Goal: Answer question/provide support

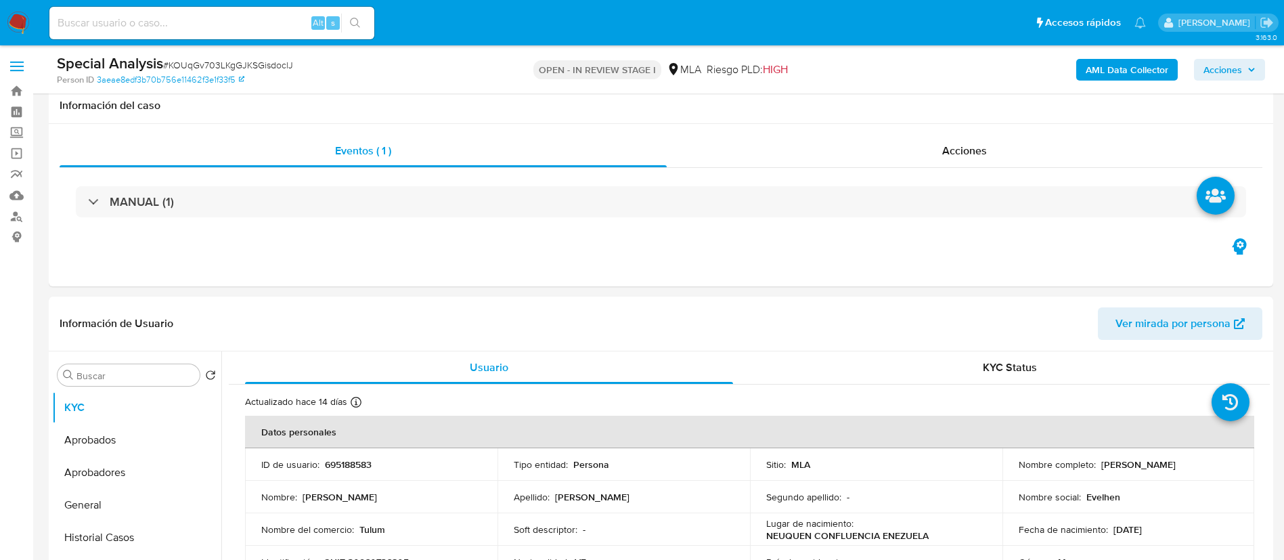
select select "10"
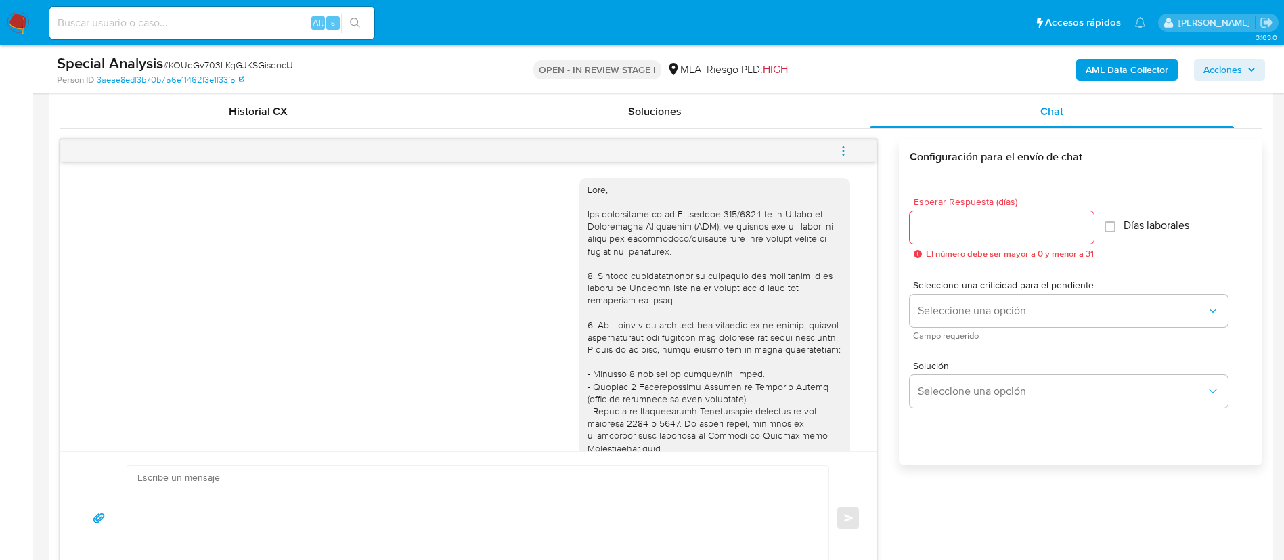
scroll to position [711, 0]
drag, startPoint x: 254, startPoint y: 36, endPoint x: 246, endPoint y: 18, distance: 20.0
click at [246, 18] on div "Alt s" at bounding box center [211, 23] width 325 height 32
click at [246, 18] on input at bounding box center [211, 23] width 325 height 18
paste input "cKD2sNxSYWZcil6dbKKg72xY"
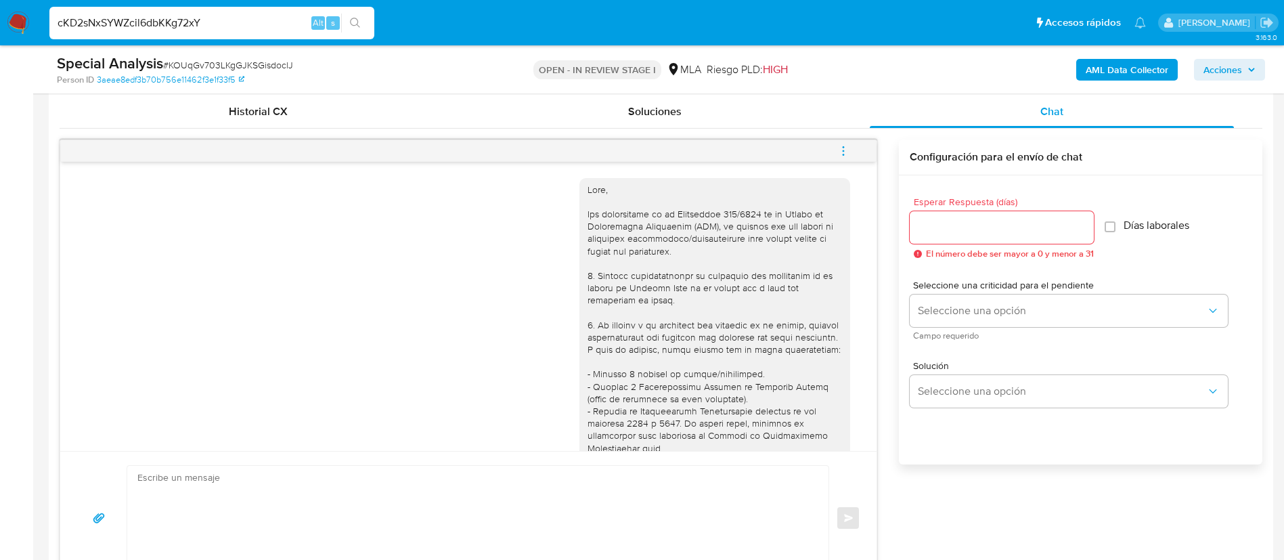
type input "cKD2sNxSYWZcil6dbKKg72xY"
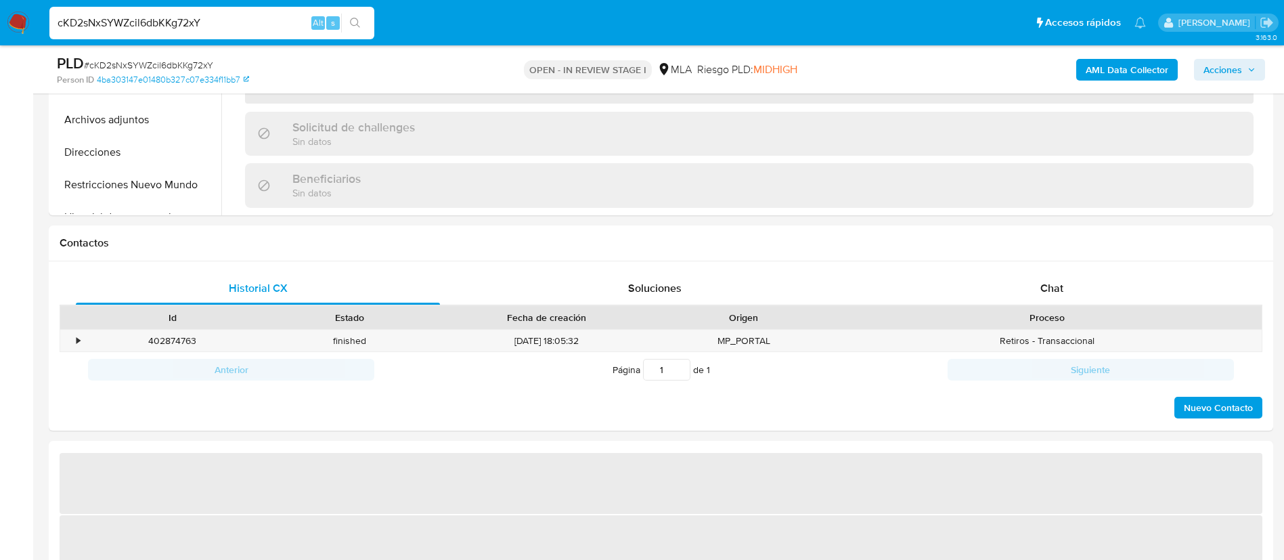
scroll to position [550, 0]
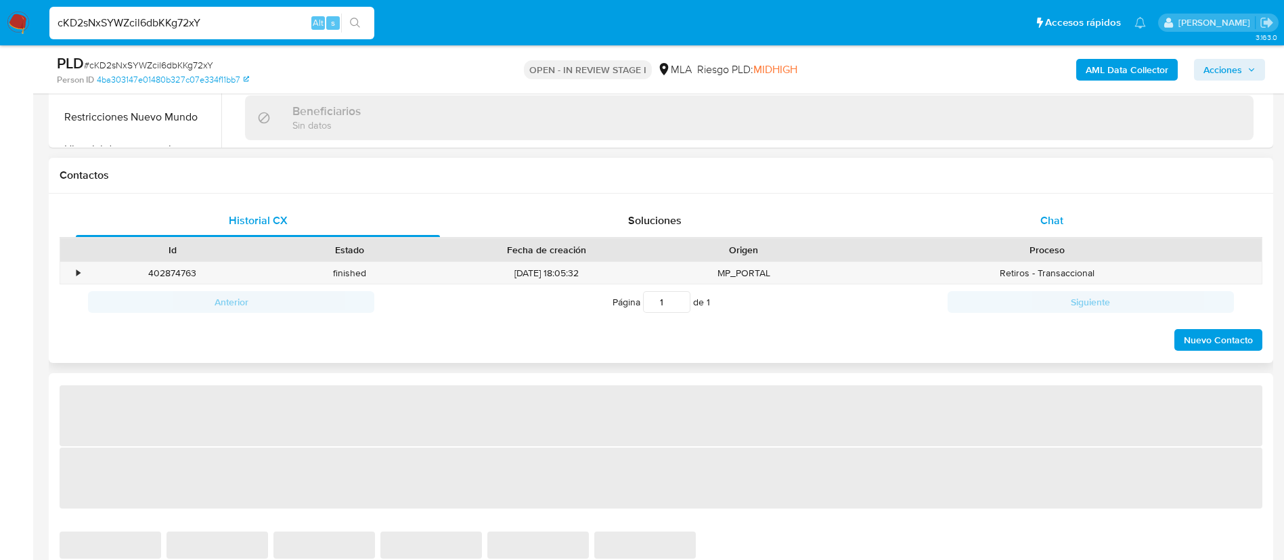
select select "10"
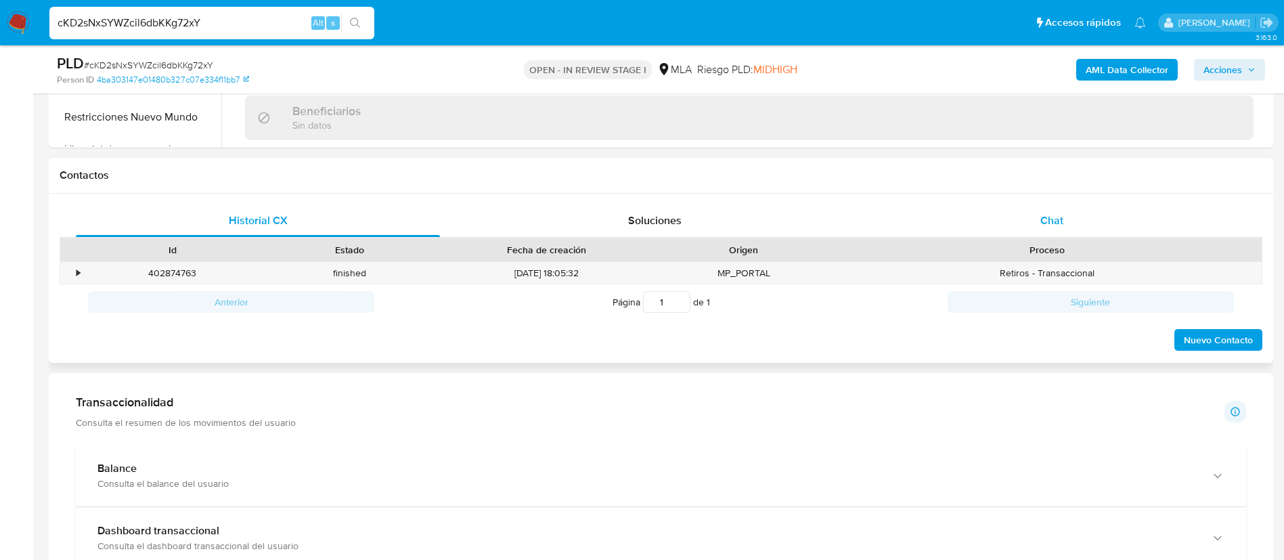
click at [1076, 223] on div "Chat" at bounding box center [1052, 220] width 364 height 32
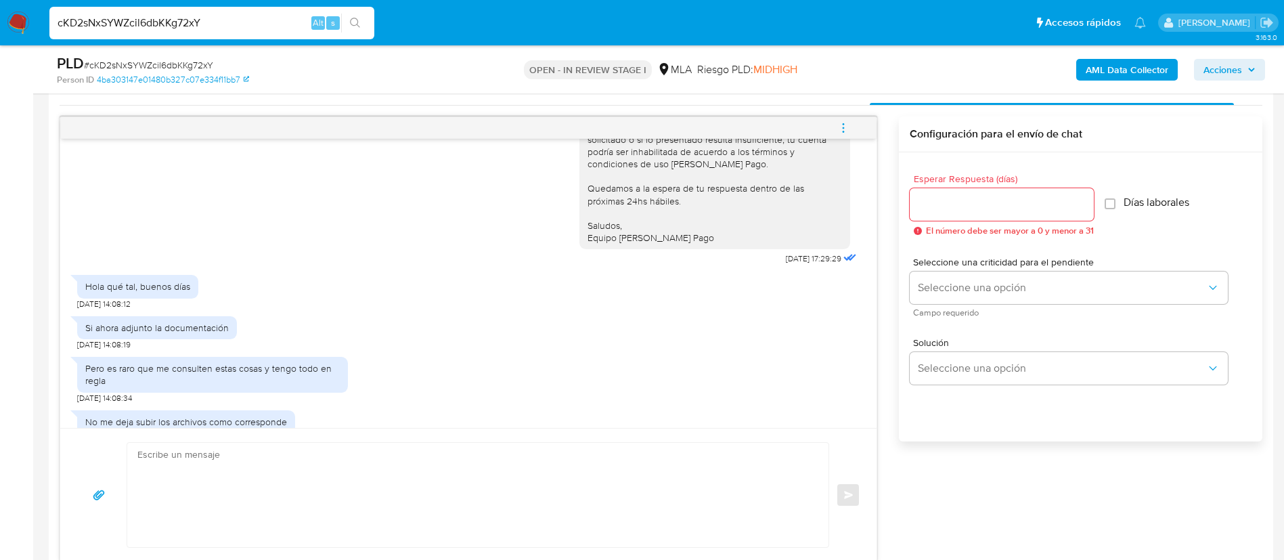
scroll to position [2011, 0]
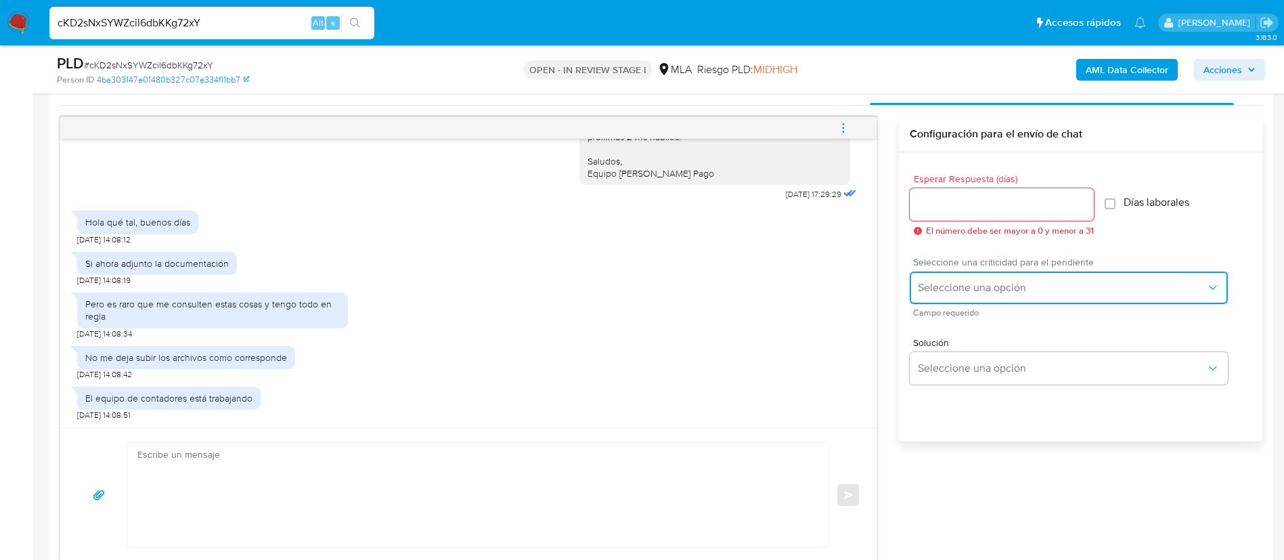
click at [935, 294] on span "Seleccione una opción" at bounding box center [1062, 288] width 288 height 14
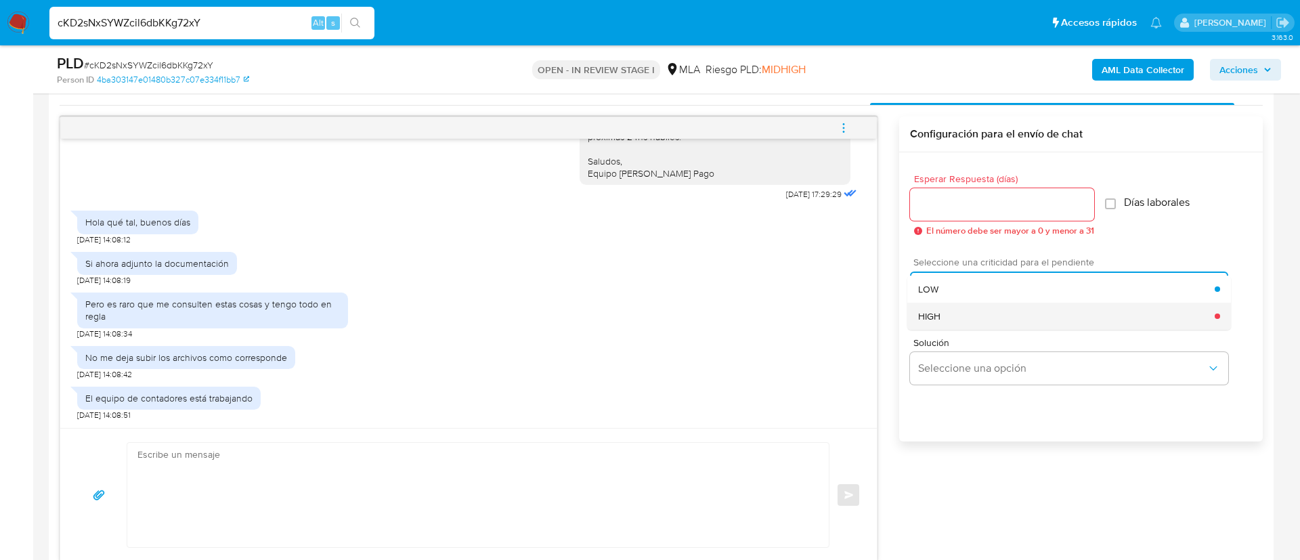
click at [930, 310] on span "HIGH" at bounding box center [929, 316] width 22 height 12
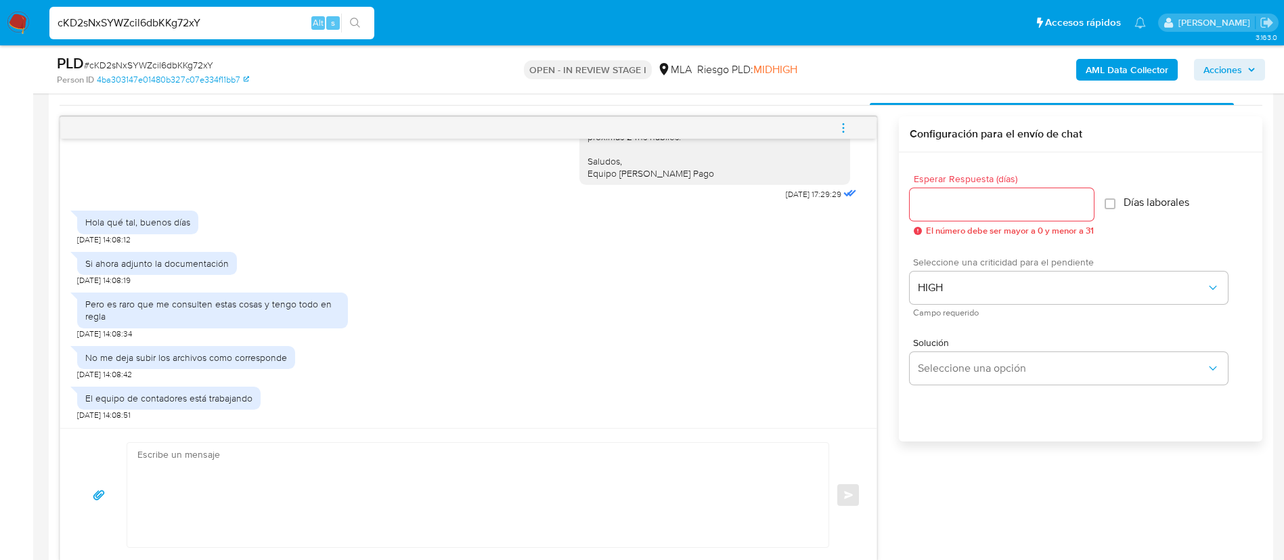
click at [941, 219] on div at bounding box center [1002, 204] width 184 height 32
click at [935, 210] on input "1" at bounding box center [998, 205] width 177 height 18
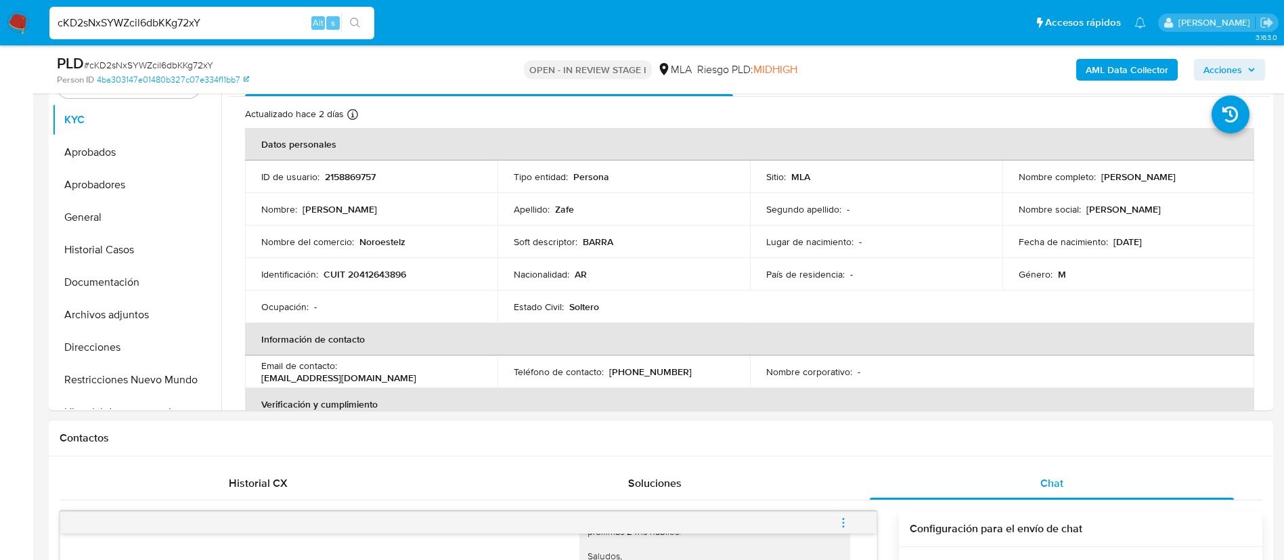
scroll to position [286, 0]
type input "2"
click at [1103, 177] on p "Leandro Oscar Zafe" at bounding box center [1138, 178] width 74 height 12
copy p "Leandro"
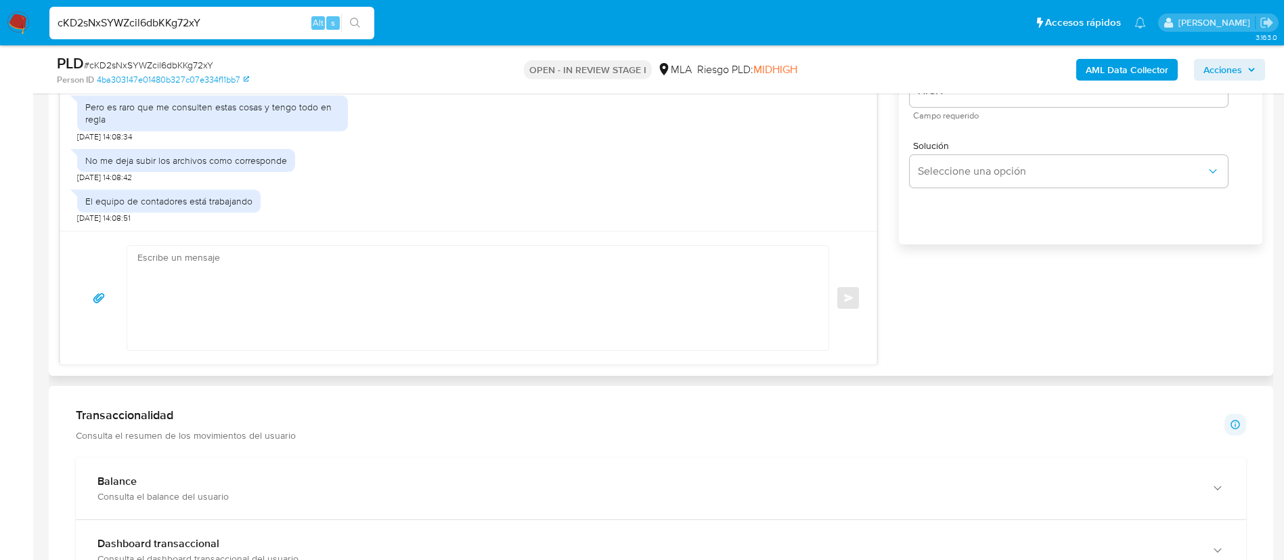
scroll to position [883, 0]
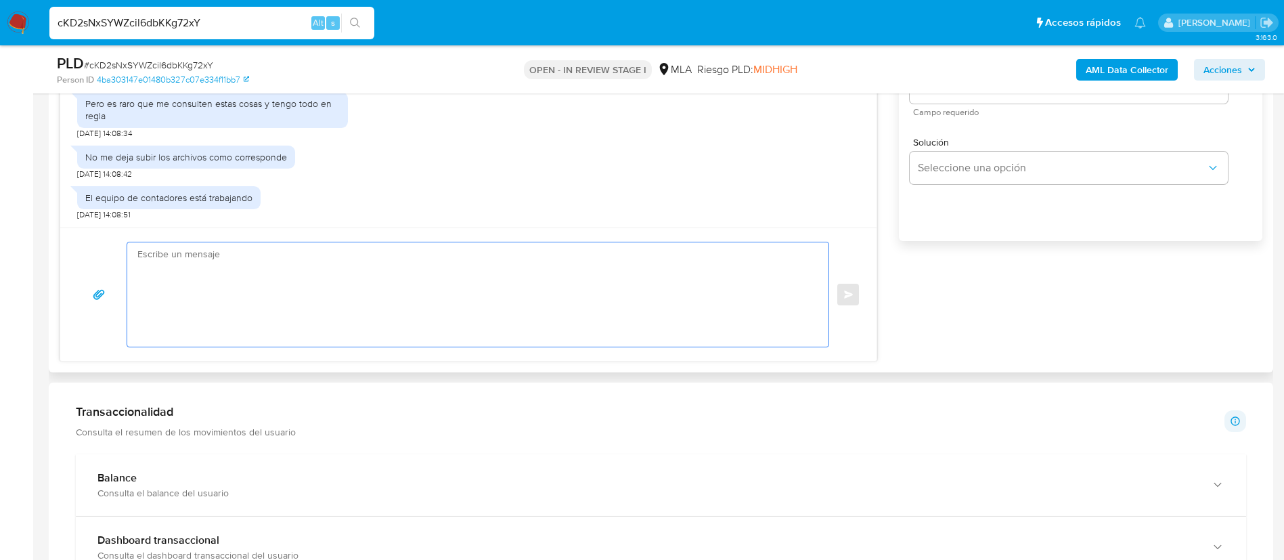
click at [730, 309] on textarea at bounding box center [474, 294] width 674 height 104
paste textarea "Leandro"
paste textarea "Queremos asegurarte que la información y documentación que nos proporciones no …"
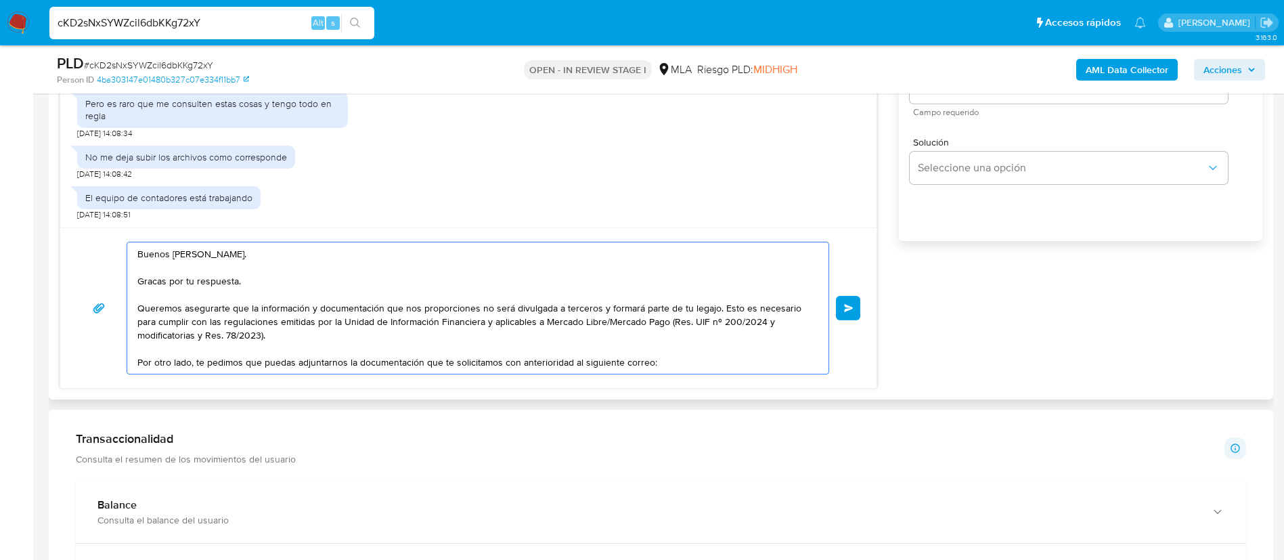
paste textarea "documentacion@mercadopago.com.ar"
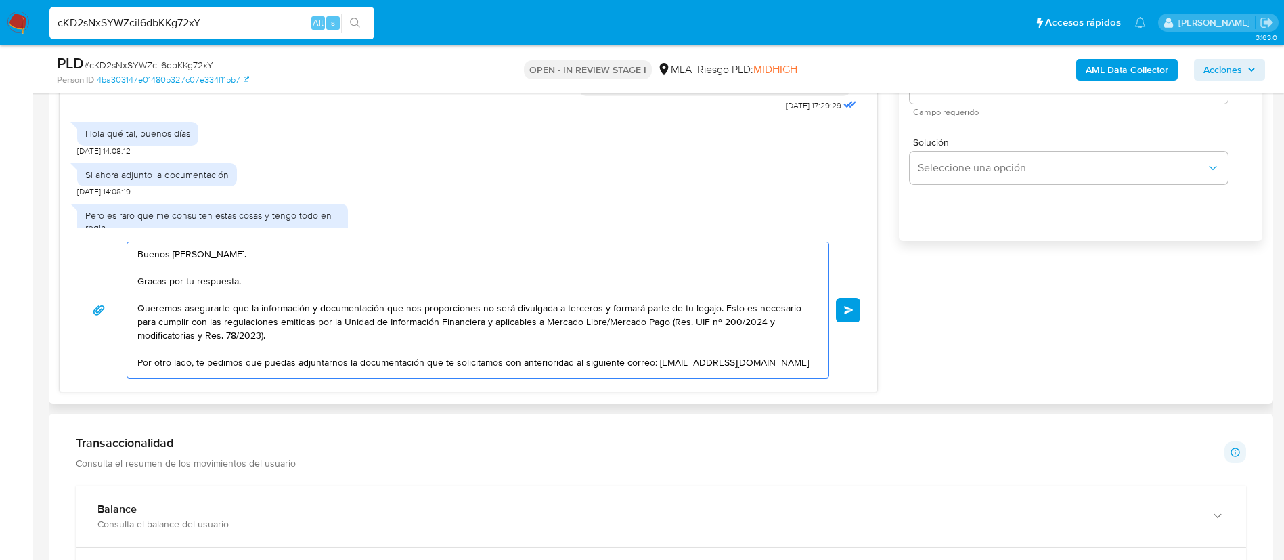
scroll to position [1818, 0]
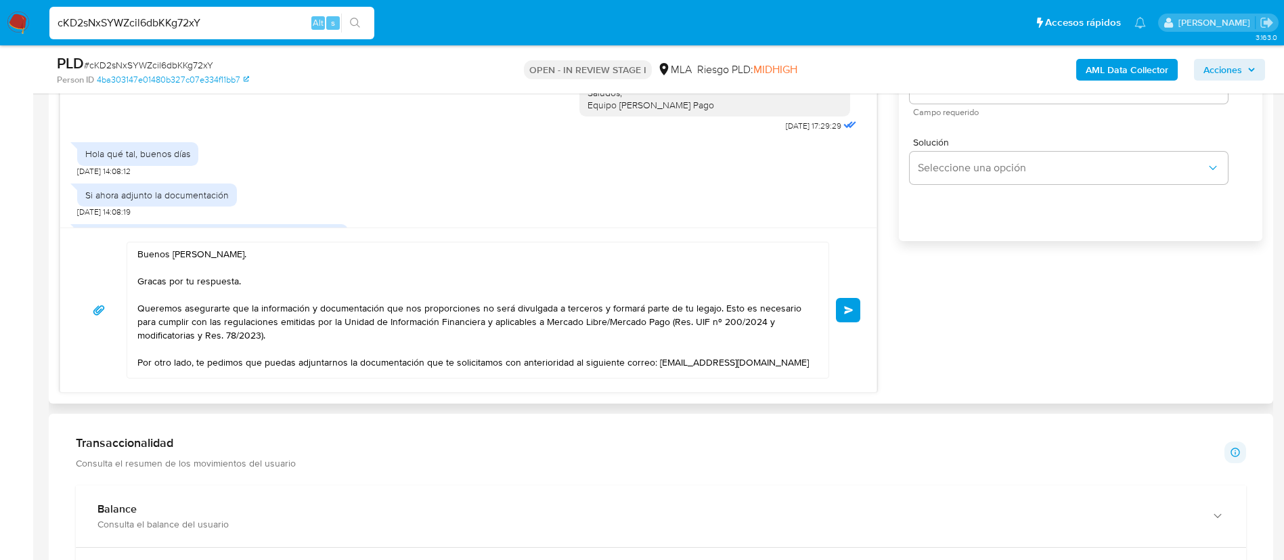
click at [587, 111] on div "Buenas tardes, Nos volvemos a comunicar, para consultarte si pudiste leer nuest…" at bounding box center [714, 18] width 254 height 185
copy div "Quedamos a la espera de tu respuesta dentro de las próximas 24hs hábiles. Salud…"
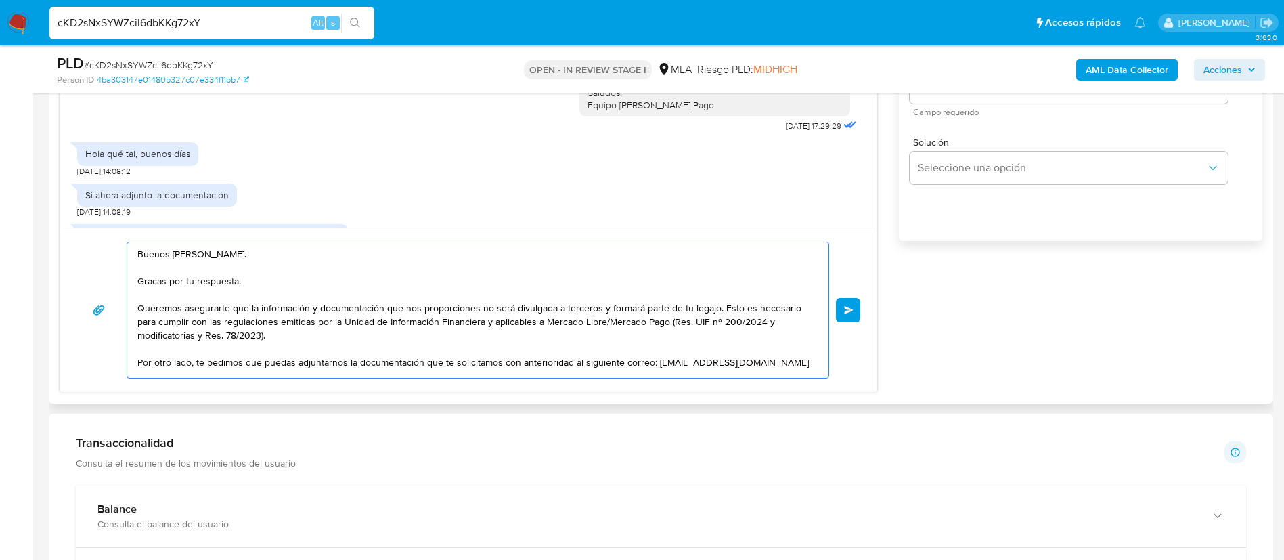
click at [363, 370] on textarea "Buenos días, Leandro. Gracas por tu respuesta. Queremos asegurarte que la infor…" at bounding box center [474, 309] width 674 height 135
paste textarea "Quedamos a la espera de tu respuesta dentro de las próximas 24hs hábiles. Salud…"
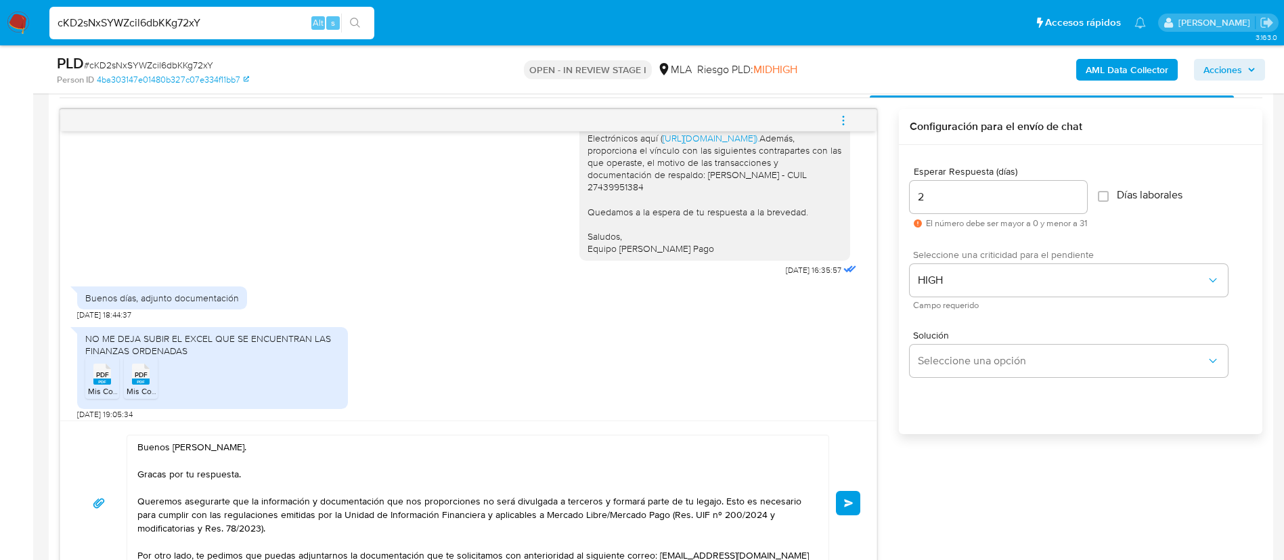
scroll to position [1265, 0]
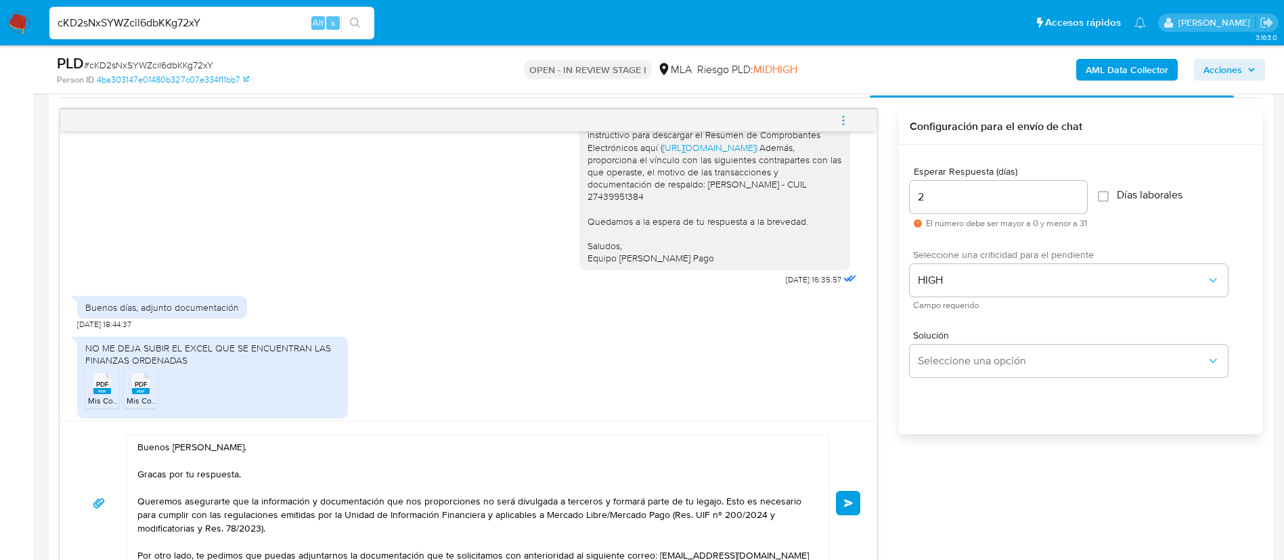
click at [592, 217] on div "Buenas tardes, Gracias por tu respuesta. En este caso, precisamos que puedas ad…" at bounding box center [714, 153] width 254 height 221
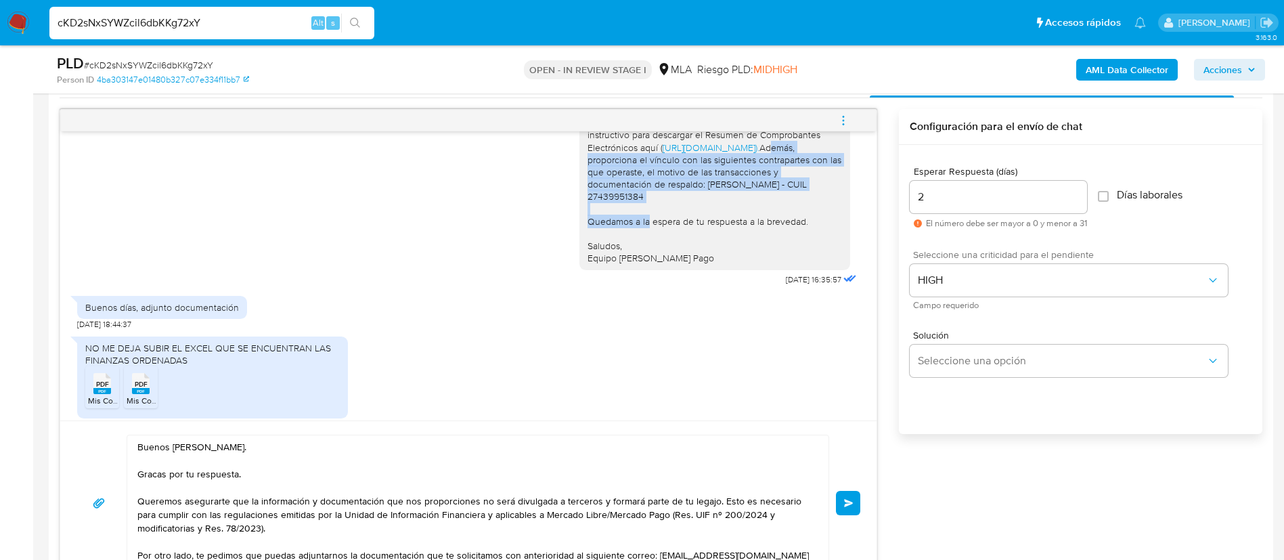
click at [592, 217] on div "Buenas tardes, Gracias por tu respuesta. En este caso, precisamos que puedas ad…" at bounding box center [714, 153] width 254 height 221
click at [587, 214] on div "Buenas tardes, Gracias por tu respuesta. En este caso, precisamos que puedas ad…" at bounding box center [714, 153] width 254 height 221
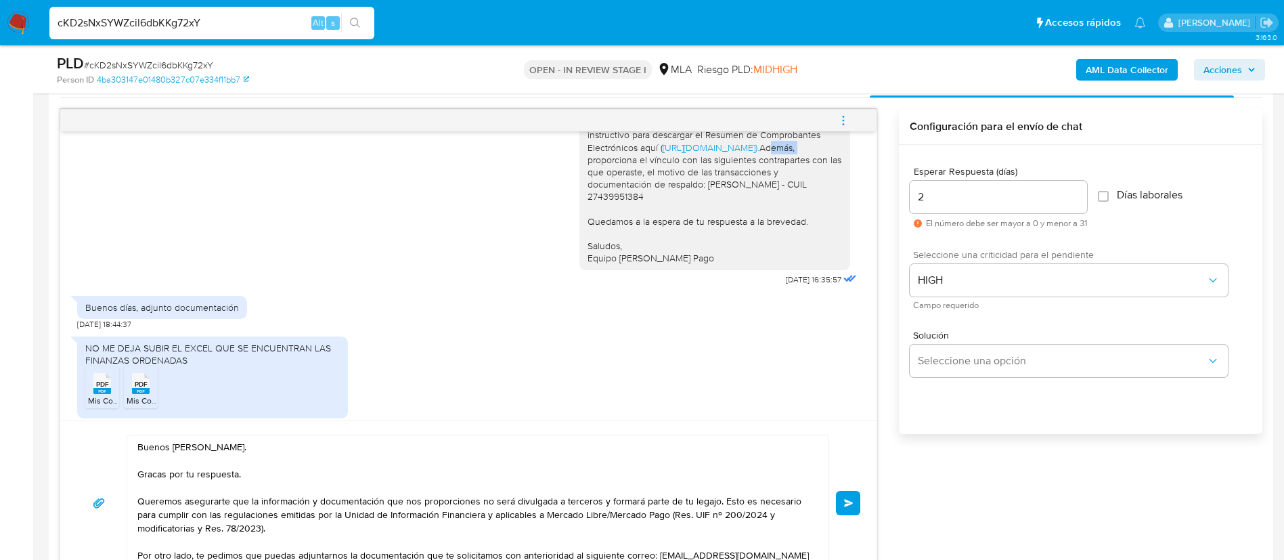
click at [587, 214] on div "Buenas tardes, Gracias por tu respuesta. En este caso, precisamos que puedas ad…" at bounding box center [714, 153] width 254 height 221
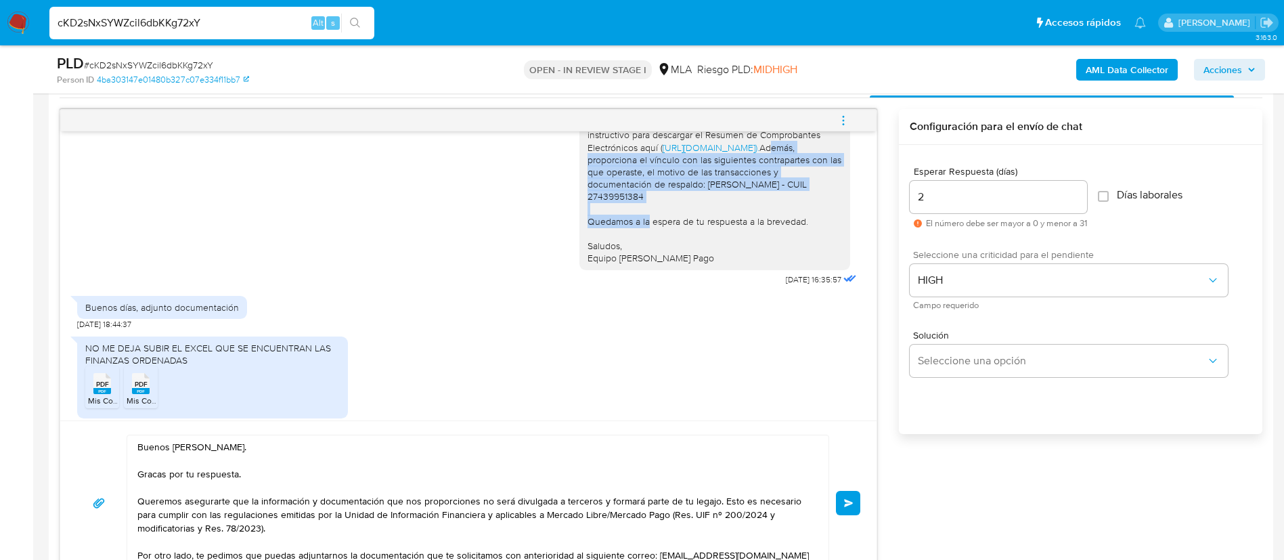
click at [587, 214] on div "Buenas tardes, Gracias por tu respuesta. En este caso, precisamos que puedas ad…" at bounding box center [714, 153] width 254 height 221
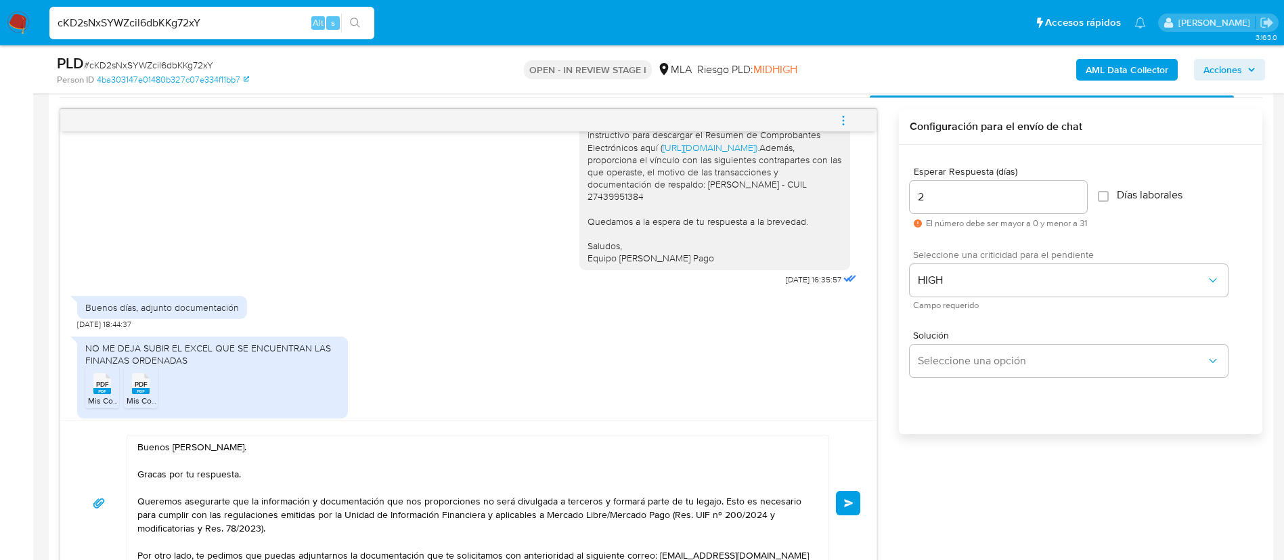
click at [622, 454] on textarea "Buenos días, Leandro. Gracas por tu respuesta. Queremos asegurarte que la infor…" at bounding box center [474, 502] width 674 height 135
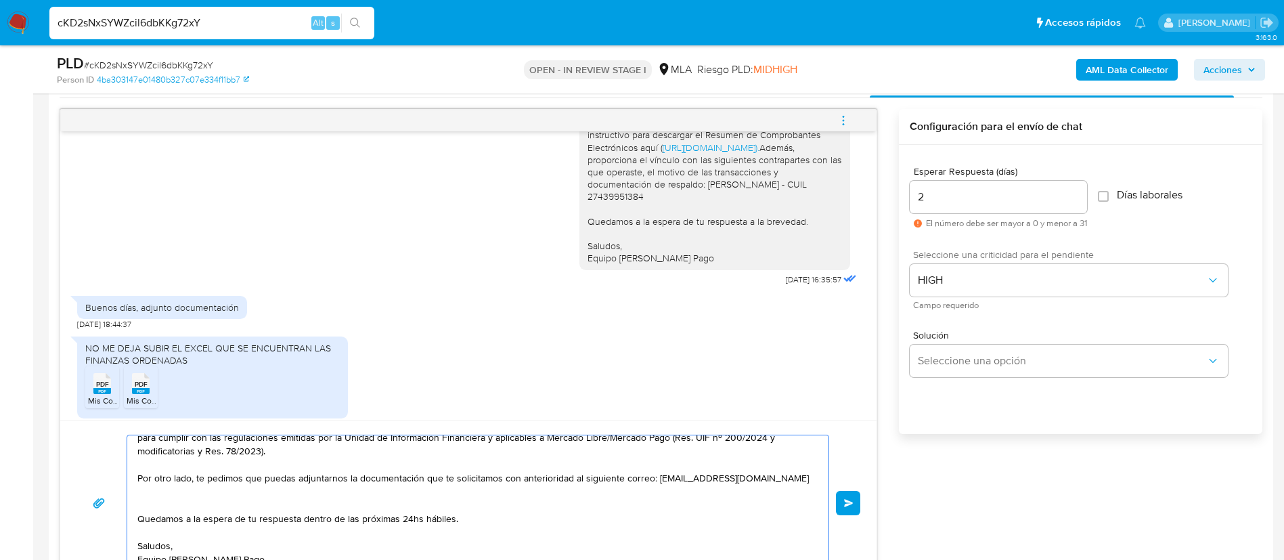
scroll to position [104, 0]
click at [484, 486] on textarea "Buenos días, Leandro. Gracas por tu respuesta. Queremos asegurarte que la infor…" at bounding box center [474, 502] width 674 height 135
paste textarea "Además, proporciona el vínculo con las siguientes contrapartes con las que oper…"
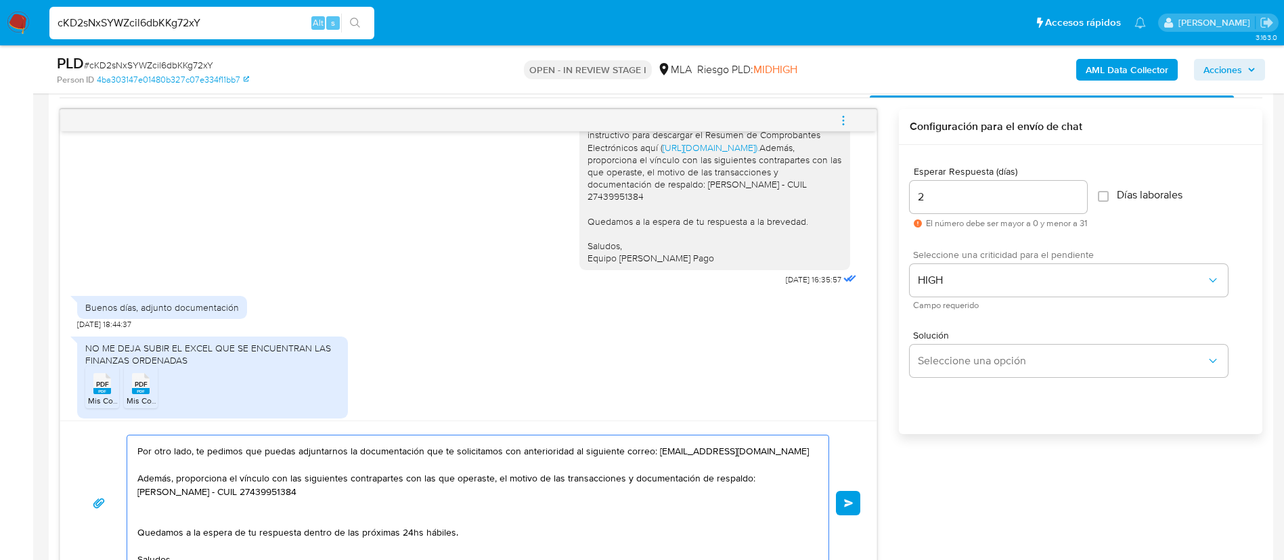
click at [751, 493] on textarea "Buenos días, Leandro. Gracas por tu respuesta. Queremos asegurarte que la infor…" at bounding box center [474, 502] width 674 height 135
paste textarea "- Grupo Mcc S.A.S. - CUIT 30717614980"
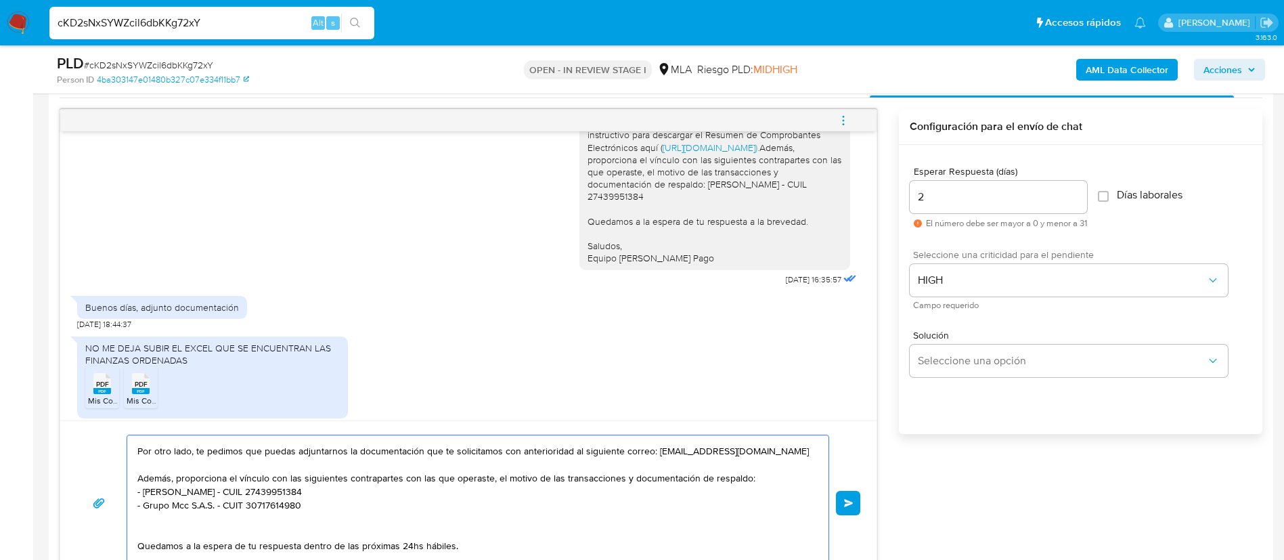
paste textarea "- Tevelam Sa - CUIL 33712190359"
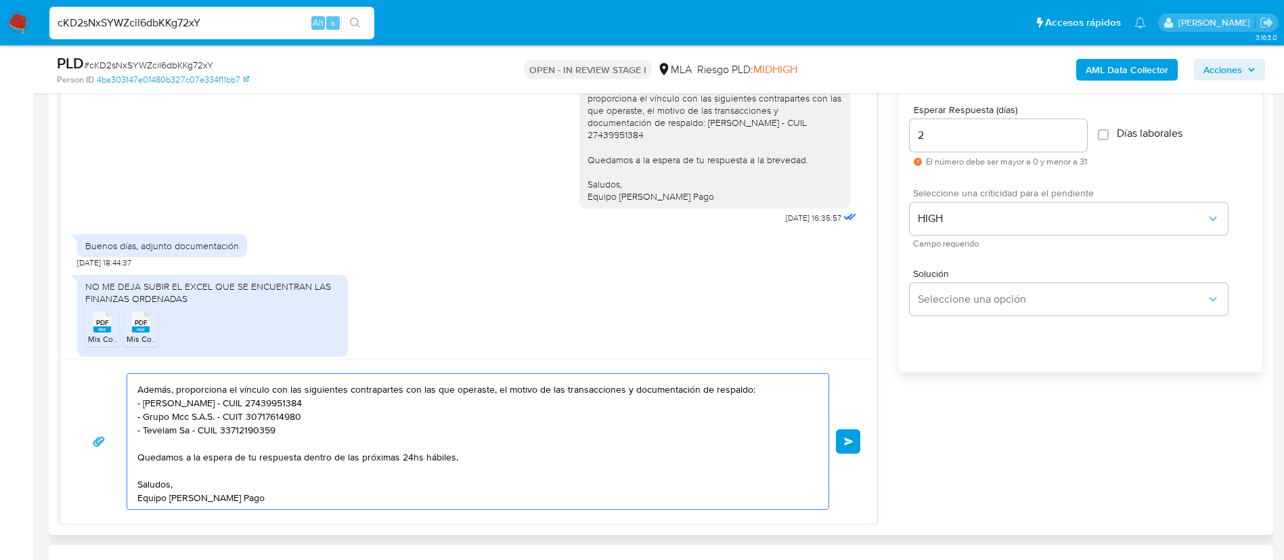
scroll to position [759, 0]
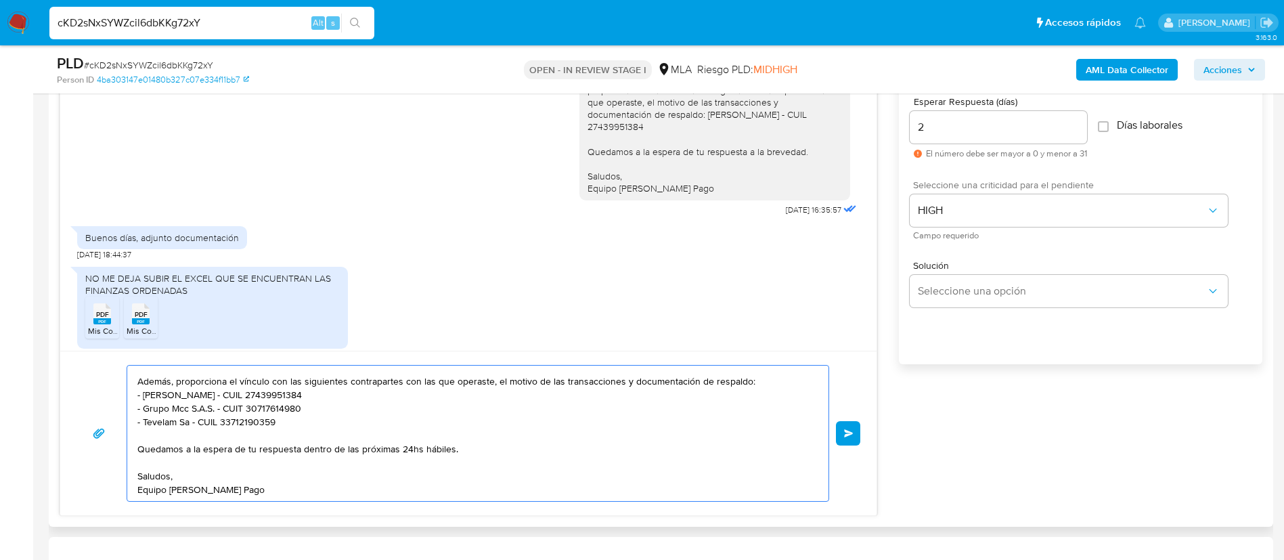
type textarea "Buenos días, Leandro. Gracas por tu respuesta. Queremos asegurarte que la infor…"
click at [946, 130] on input "2" at bounding box center [998, 127] width 177 height 18
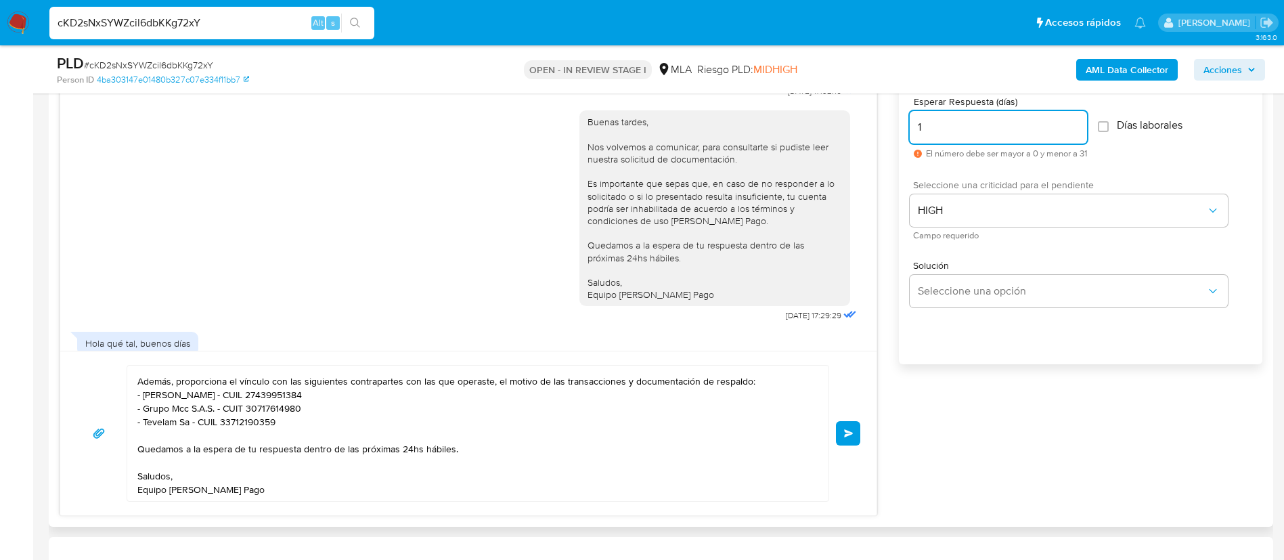
scroll to position [2011, 0]
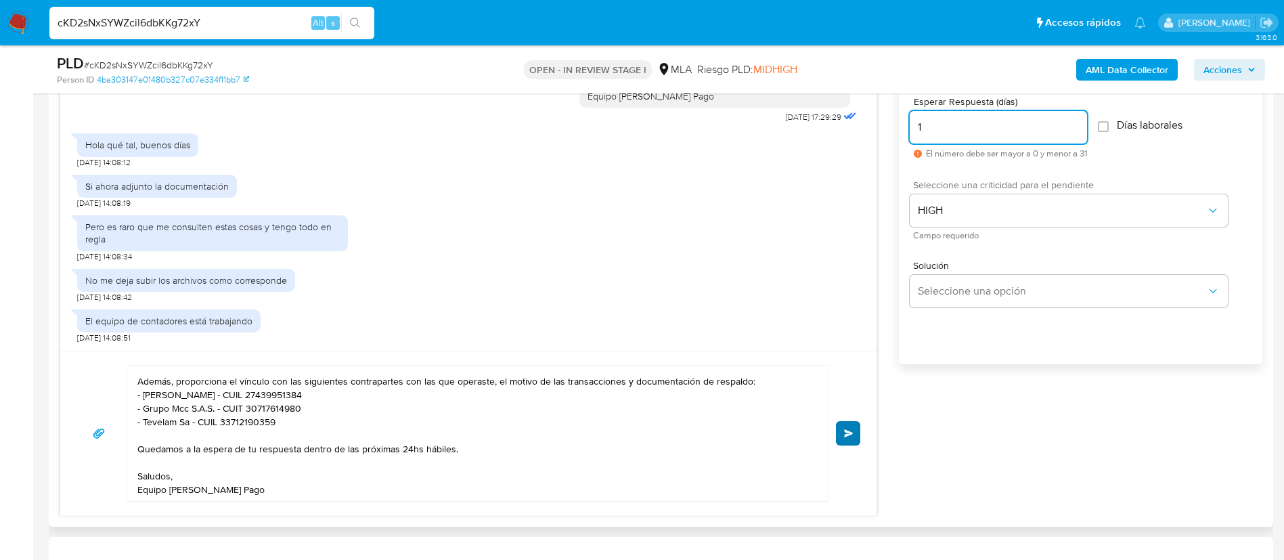
type input "1"
click at [837, 430] on button "Enviar" at bounding box center [848, 433] width 24 height 24
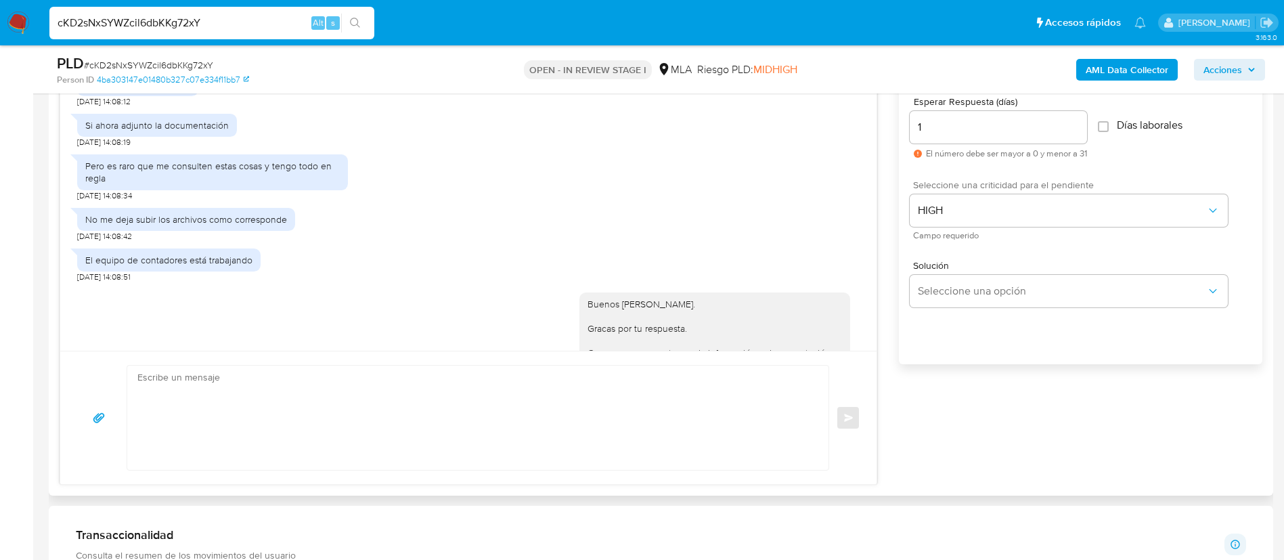
scroll to position [2383, 0]
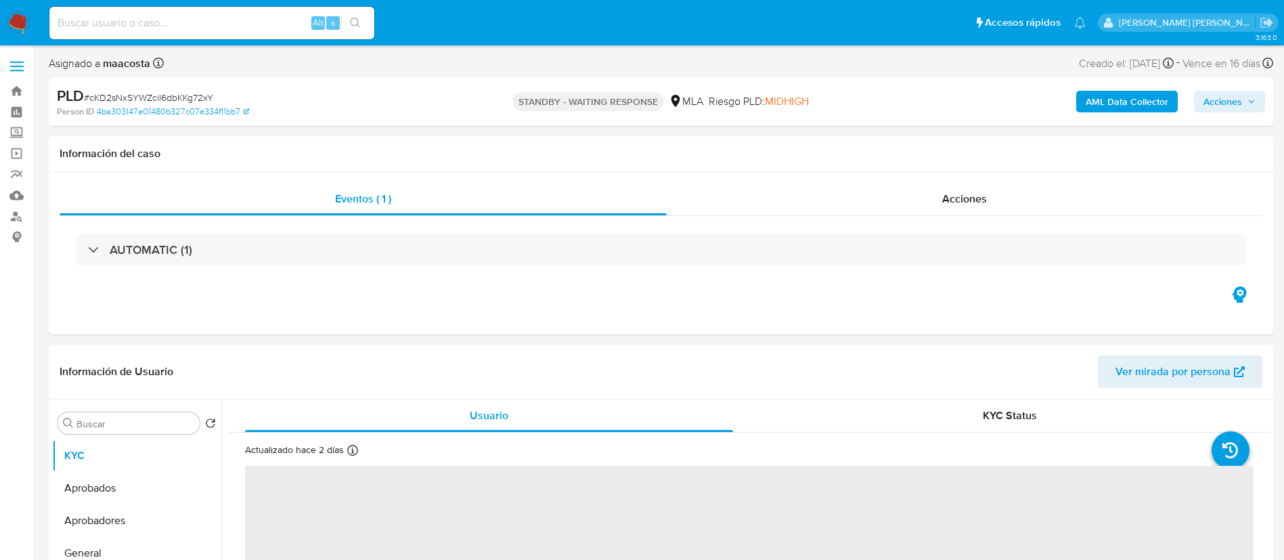
select select "10"
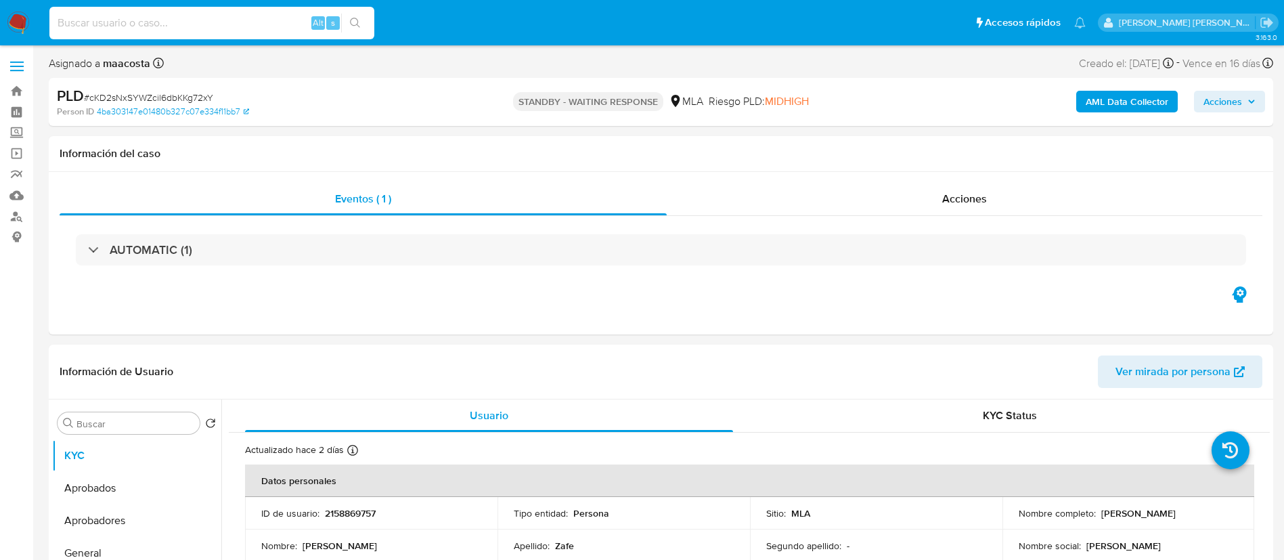
paste input "UBwkN0IDd0eHE4dxNBGVJKvp"
click at [265, 31] on input "UBwkN0IDd0eHE4dxNBGVJKvp" at bounding box center [211, 23] width 325 height 18
type input "UBwkN0IDd0eHE4dxNBGVJKvp"
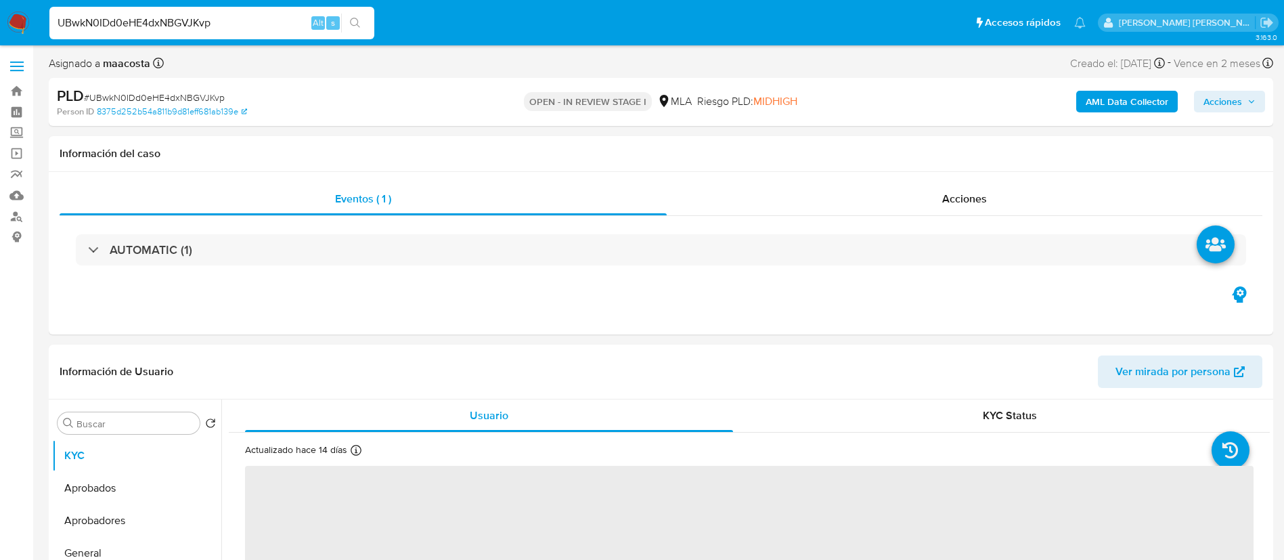
select select "10"
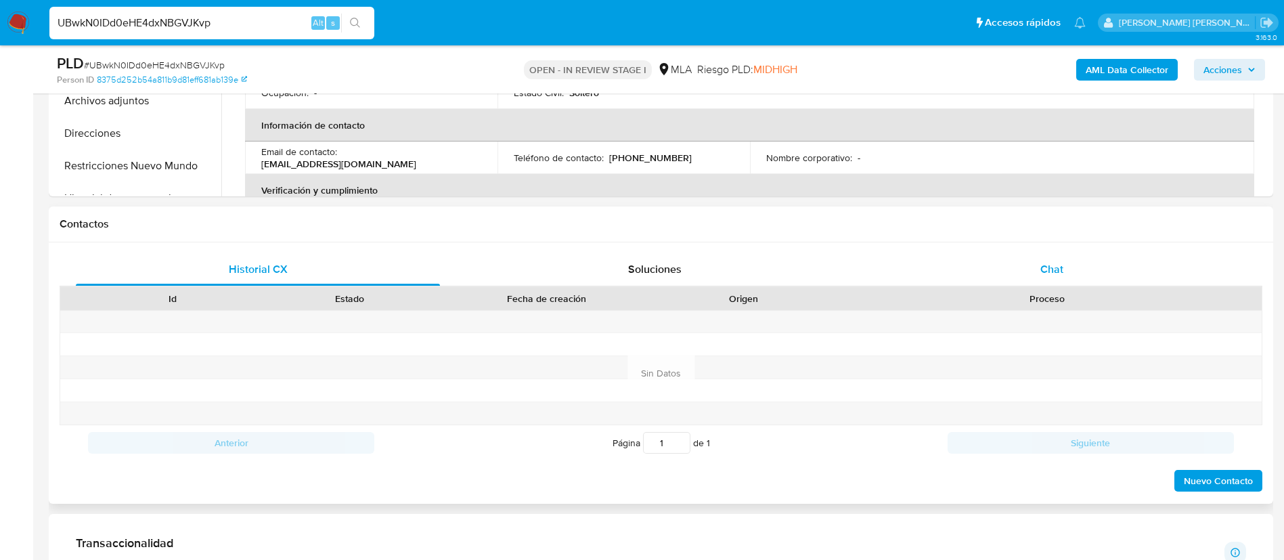
click at [1055, 277] on div "Chat" at bounding box center [1052, 269] width 364 height 32
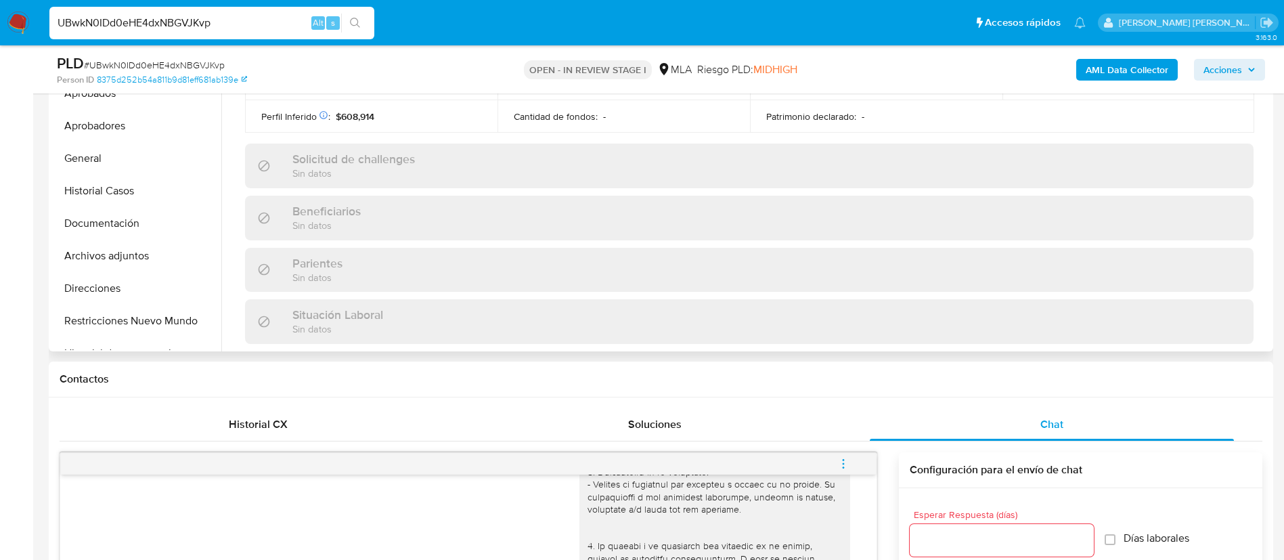
scroll to position [701, 0]
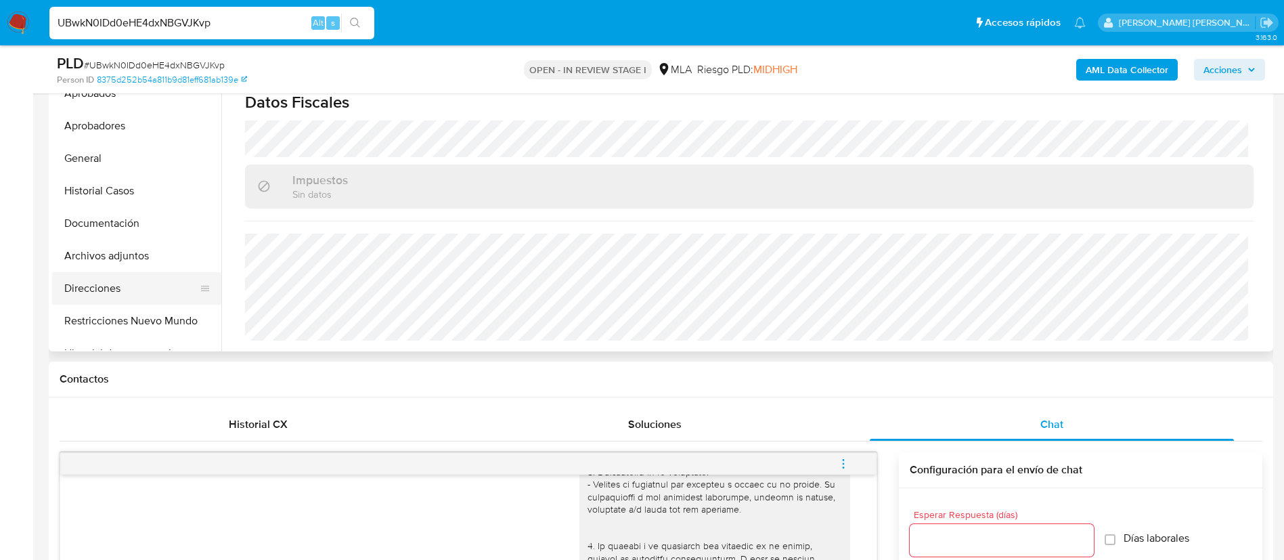
click at [110, 289] on button "Direcciones" at bounding box center [131, 288] width 158 height 32
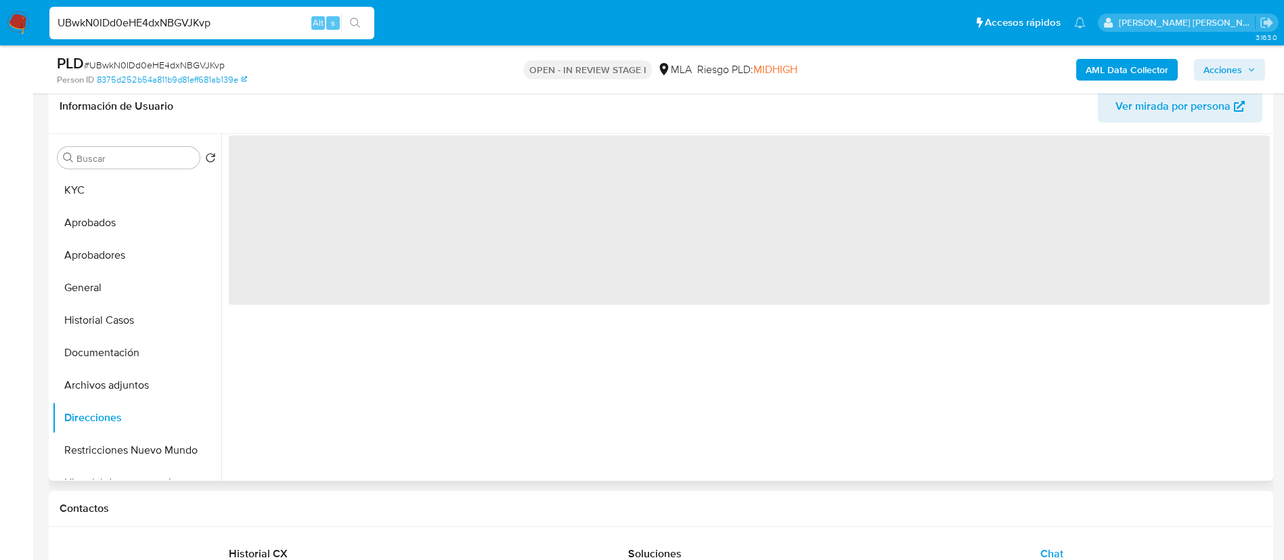
scroll to position [219, 0]
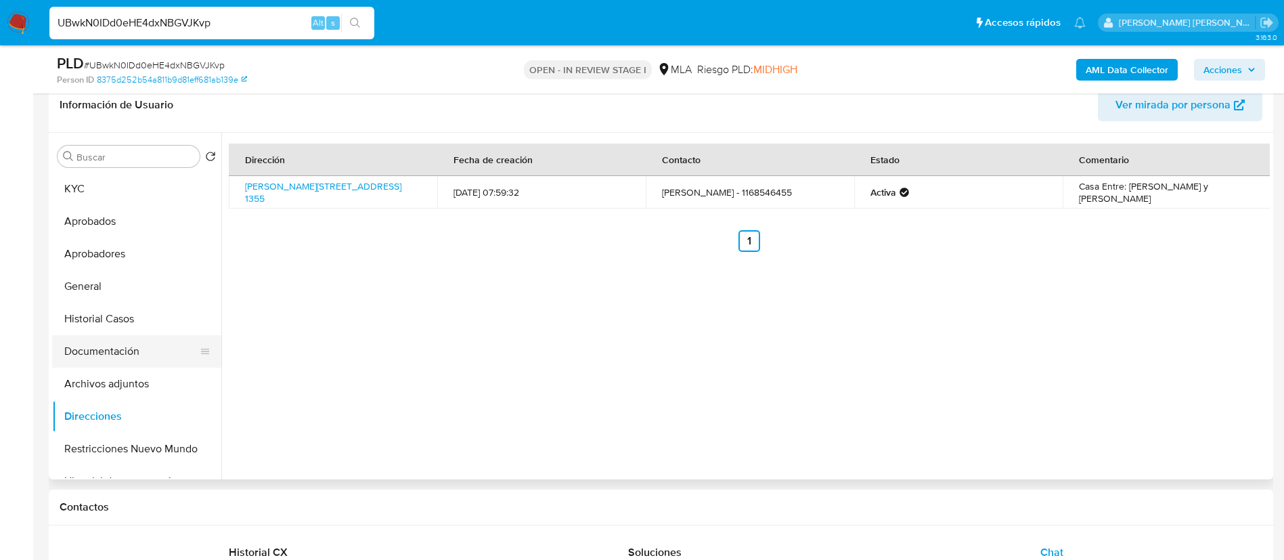
click at [98, 353] on button "Documentación" at bounding box center [131, 351] width 158 height 32
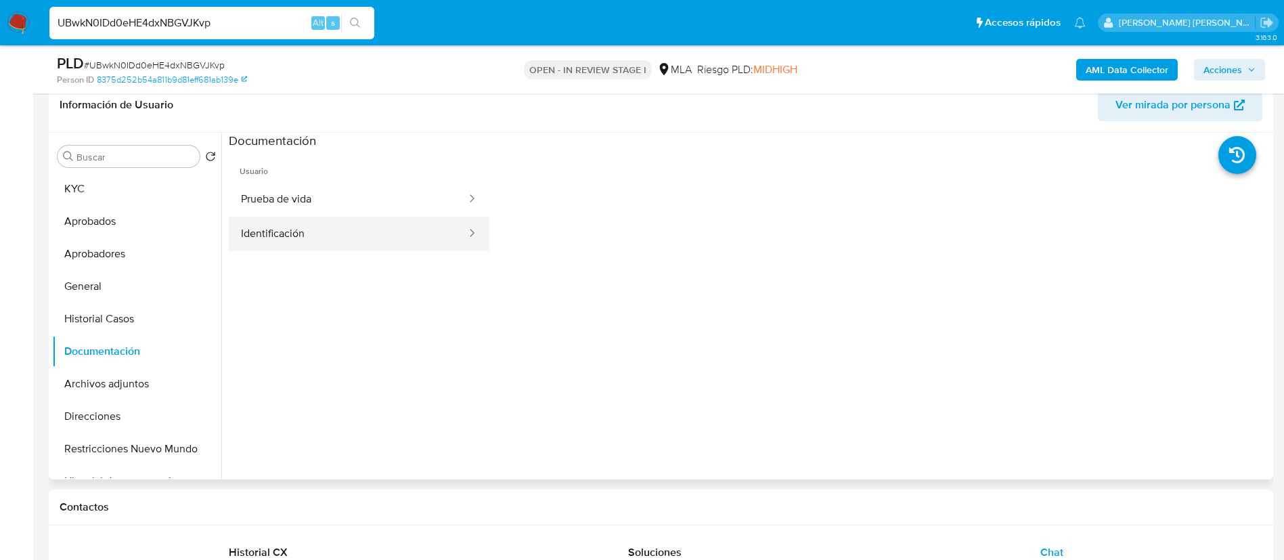
click at [337, 242] on button "Identificación" at bounding box center [348, 234] width 239 height 35
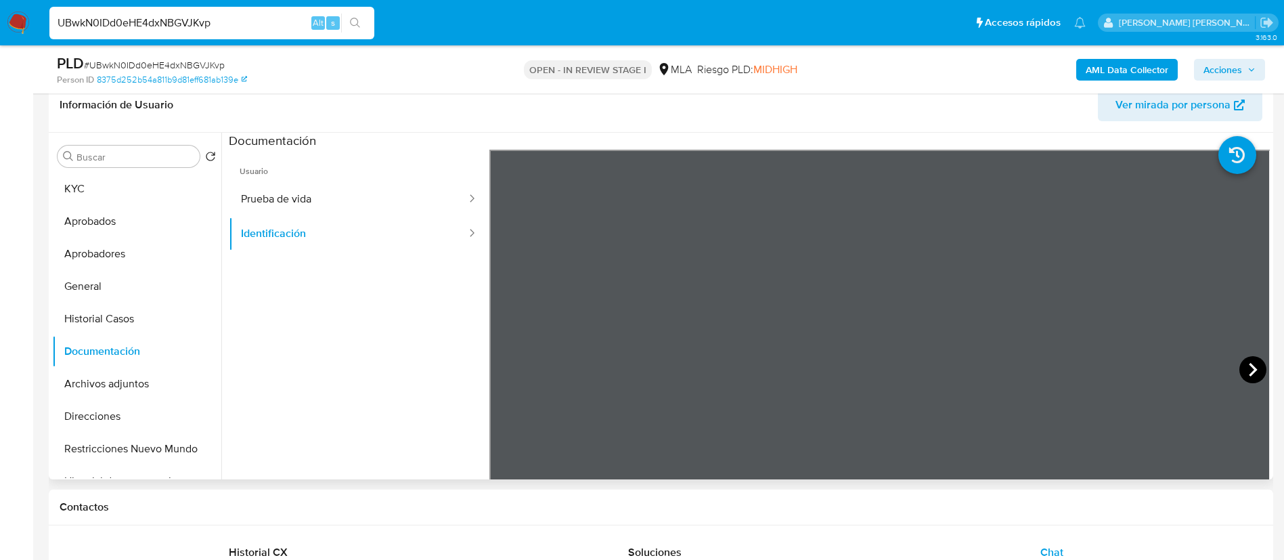
click at [1252, 373] on icon at bounding box center [1252, 369] width 27 height 27
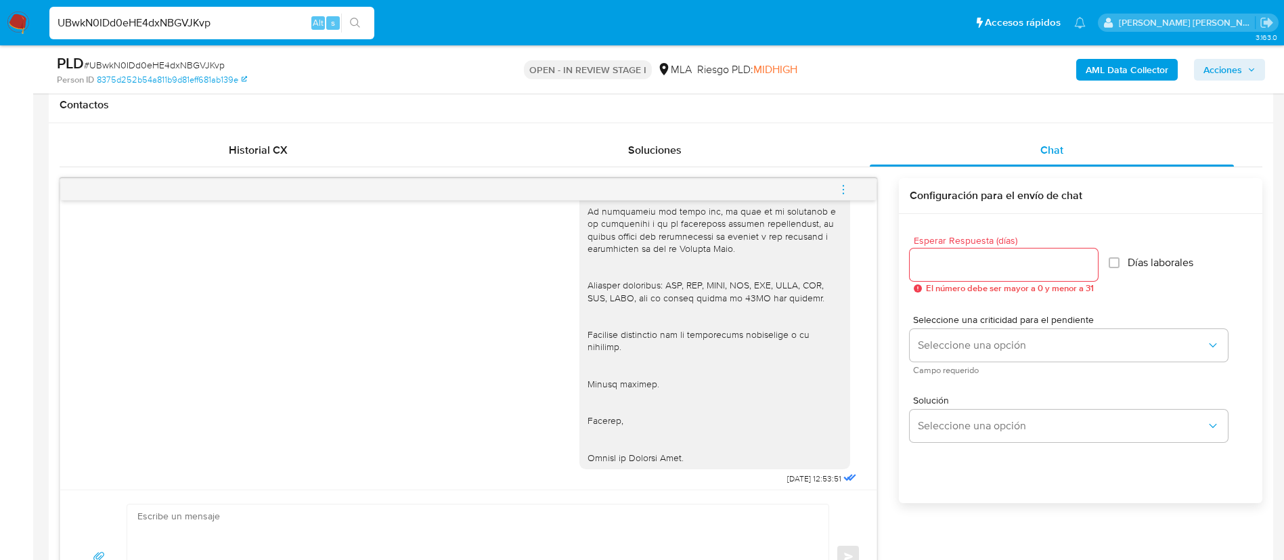
scroll to position [1693, 0]
drag, startPoint x: 749, startPoint y: 475, endPoint x: 797, endPoint y: 472, distance: 48.8
click at [797, 472] on div "08/10/2025 12:53:51" at bounding box center [719, 56] width 280 height 852
copy span "08/10/2025"
click at [837, 186] on button "menu-action" at bounding box center [843, 189] width 45 height 32
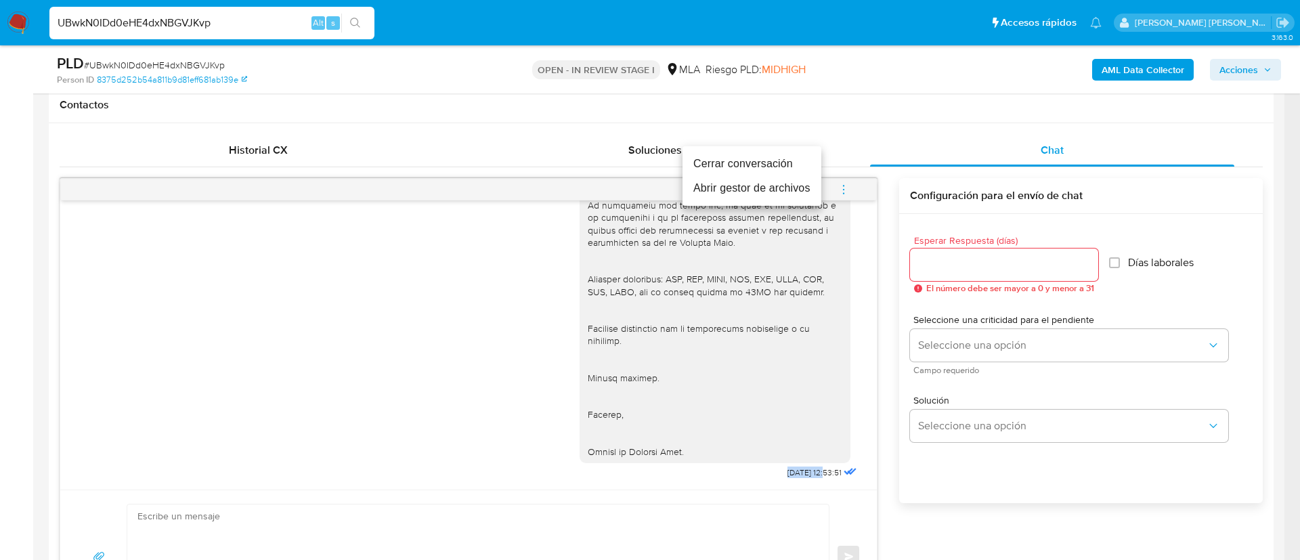
click at [752, 164] on li "Cerrar conversación" at bounding box center [751, 164] width 139 height 24
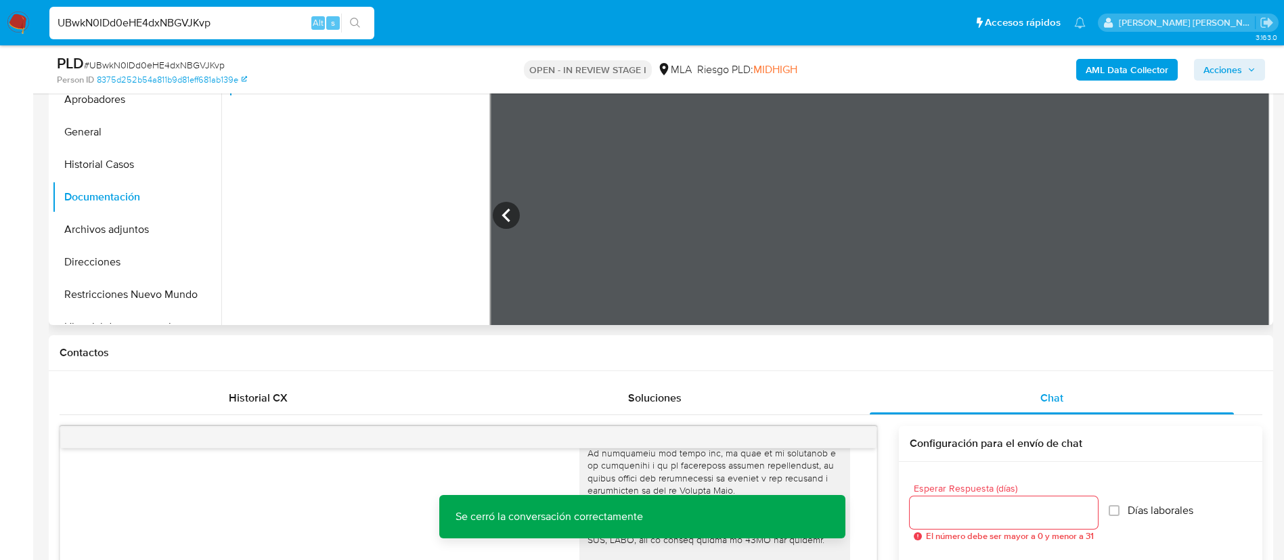
scroll to position [154, 0]
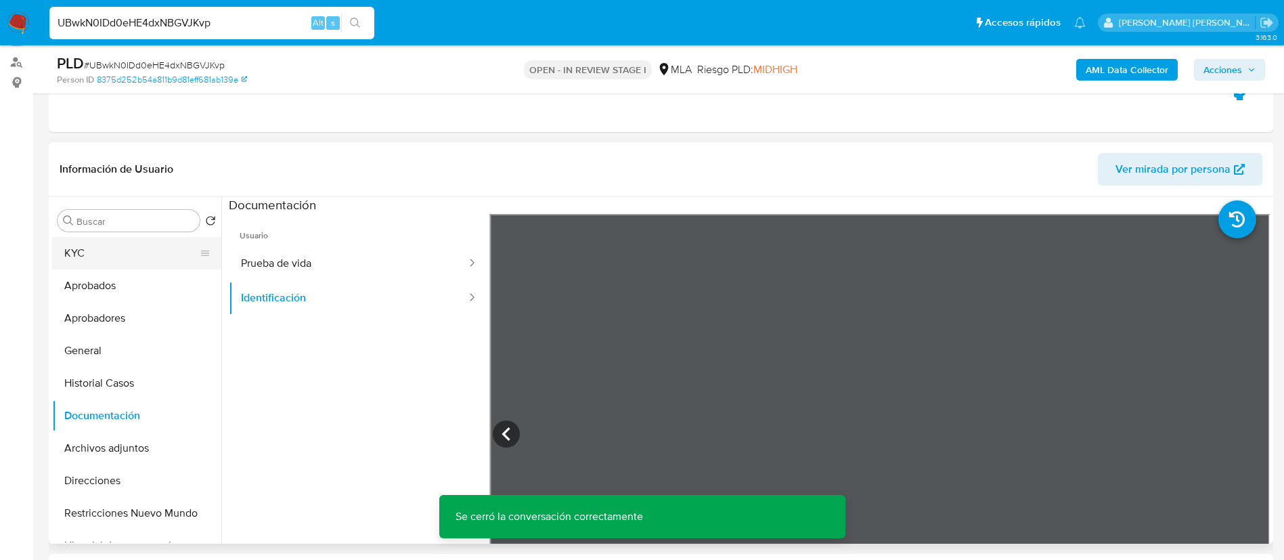
click at [75, 252] on button "KYC" at bounding box center [131, 253] width 158 height 32
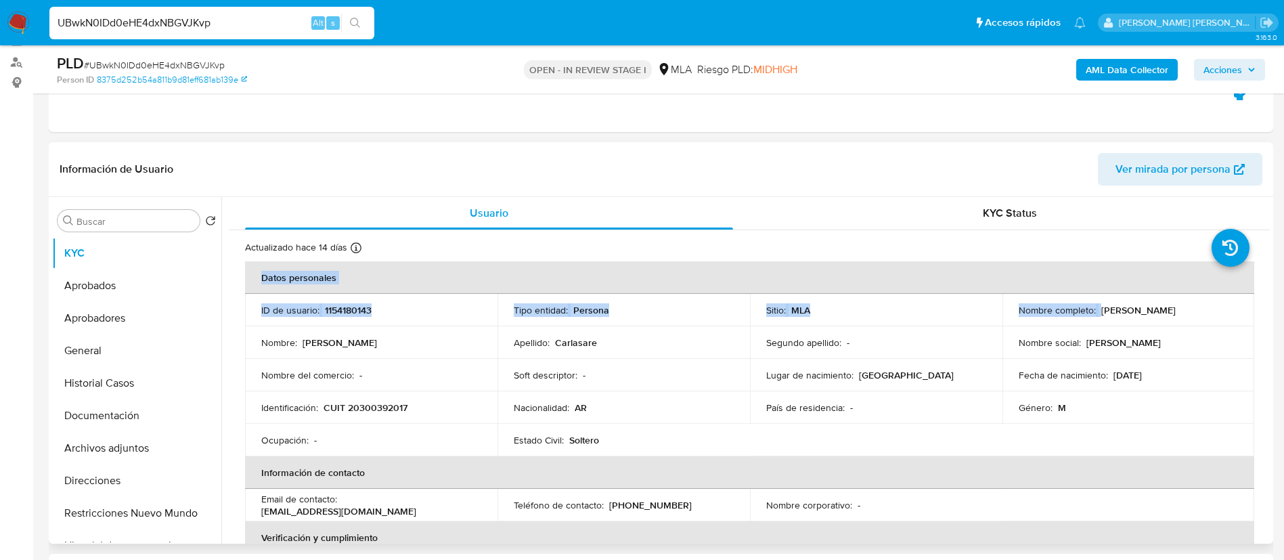
drag, startPoint x: 1098, startPoint y: 306, endPoint x: 1264, endPoint y: 307, distance: 165.8
click at [1176, 313] on p "Guillermo Alfredo Carlasare" at bounding box center [1138, 310] width 74 height 12
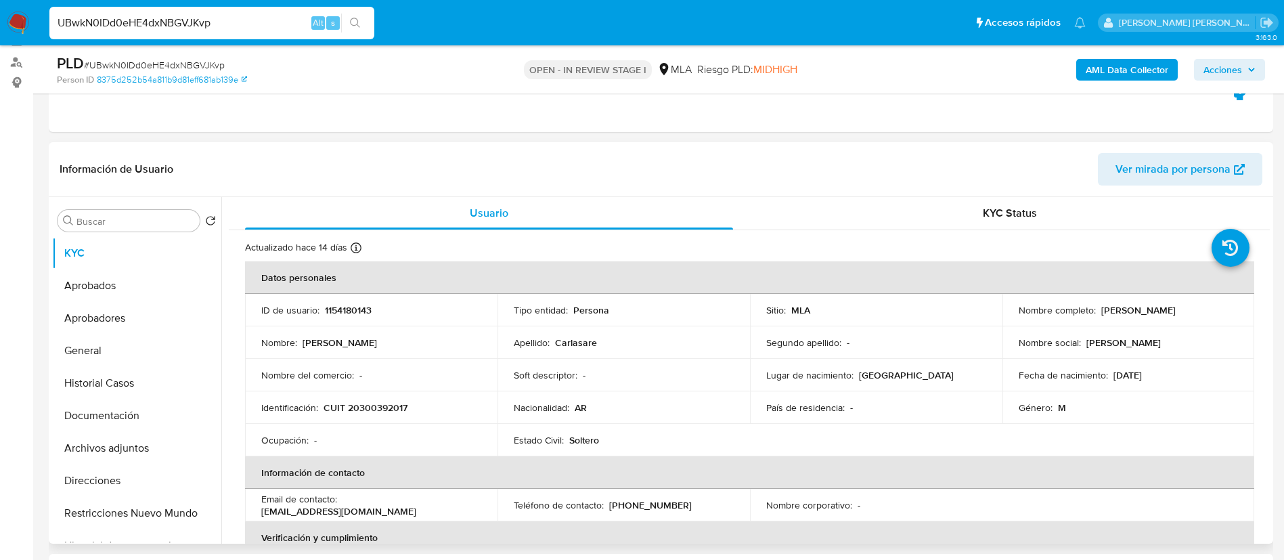
drag, startPoint x: 1214, startPoint y: 312, endPoint x: 1098, endPoint y: 311, distance: 115.7
click at [1101, 311] on p "Guillermo Alfredo Carlasare" at bounding box center [1138, 310] width 74 height 12
copy p "Guillermo Alfredo Carlasare"
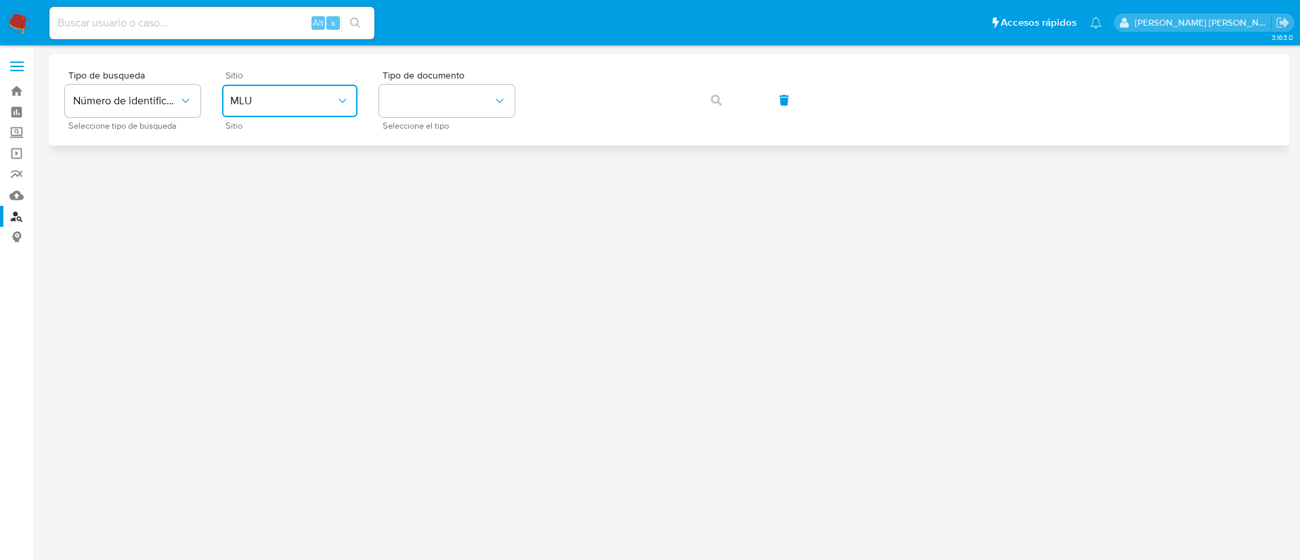
click at [267, 96] on span "MLU" at bounding box center [283, 101] width 106 height 14
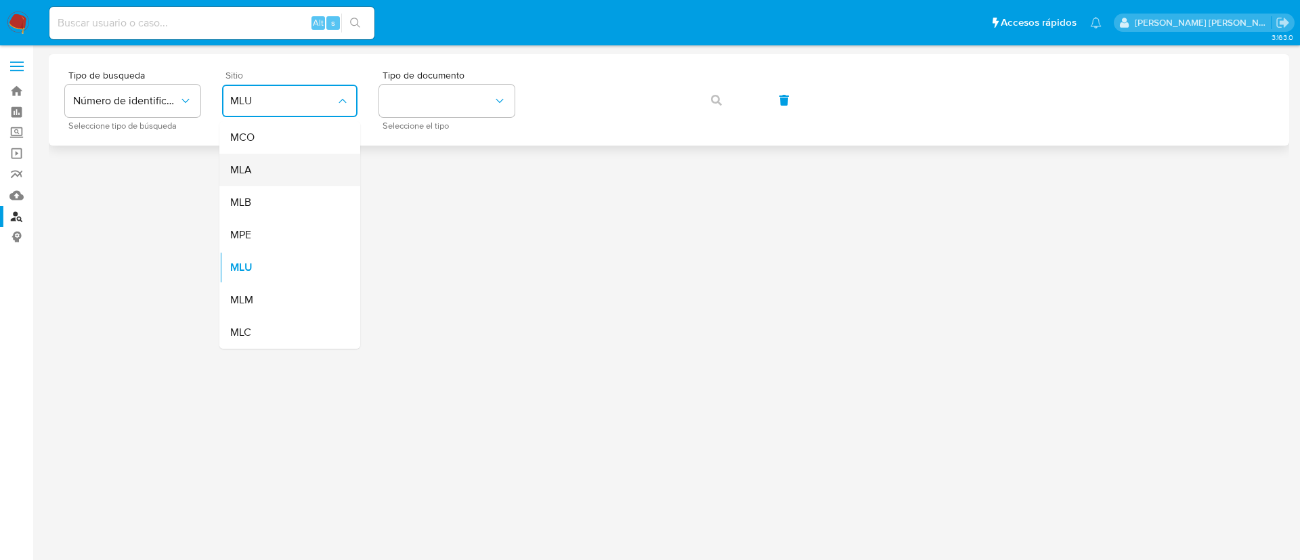
click at [280, 175] on div "MLA" at bounding box center [285, 170] width 111 height 32
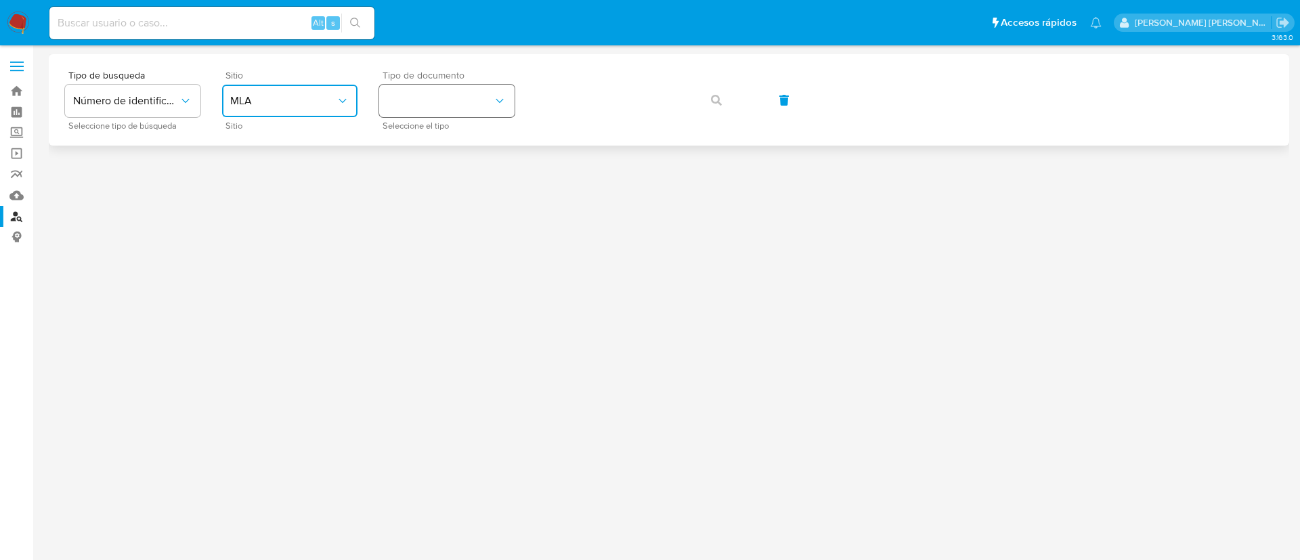
click at [431, 104] on button "identificationType" at bounding box center [446, 101] width 135 height 32
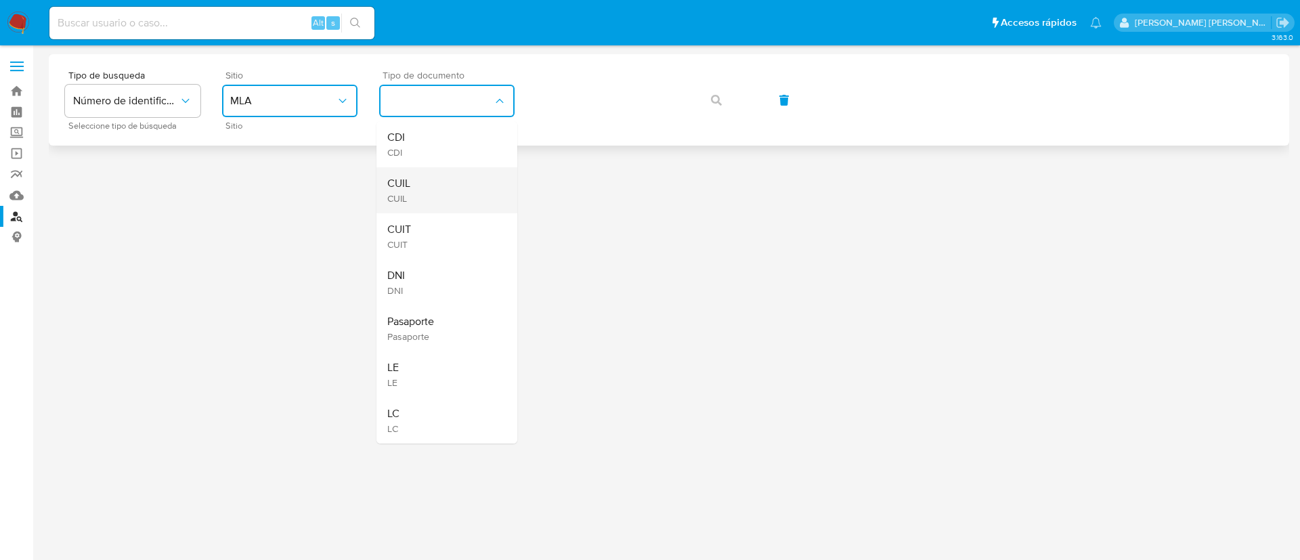
click at [414, 205] on div "CUIL CUIL" at bounding box center [442, 190] width 111 height 46
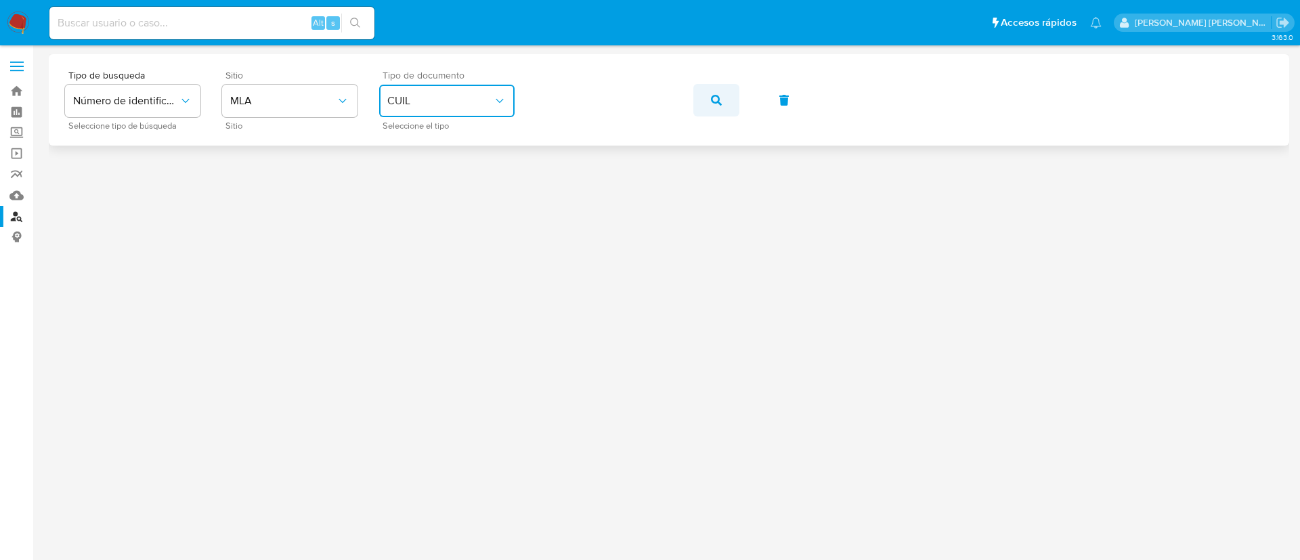
click at [712, 96] on icon "button" at bounding box center [716, 100] width 11 height 11
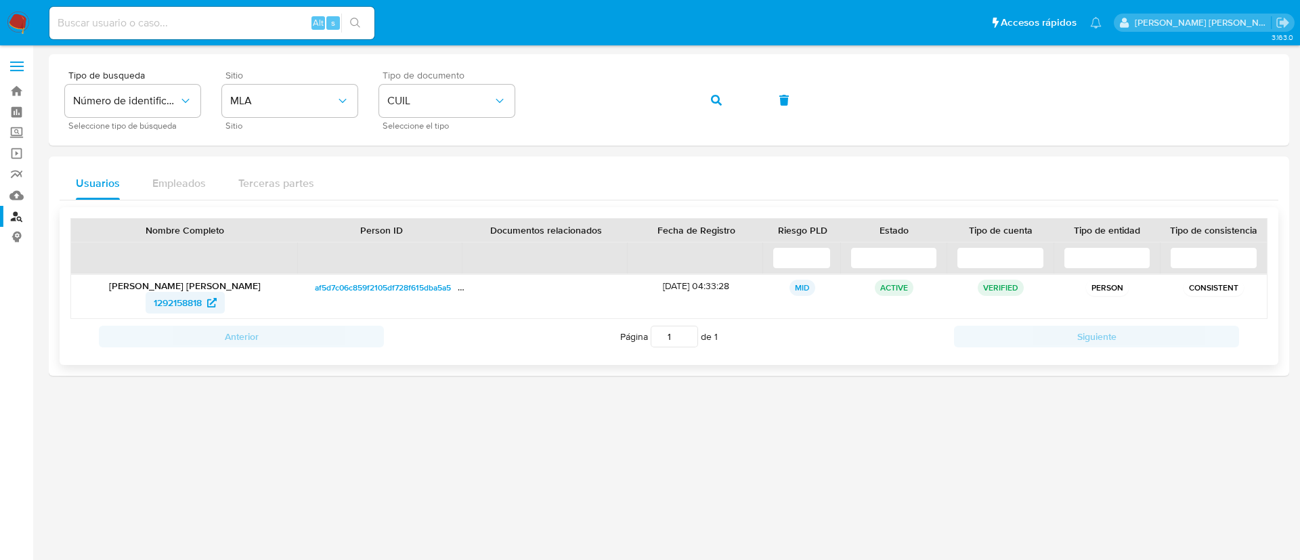
click at [162, 305] on span "1292158818" at bounding box center [178, 303] width 48 height 22
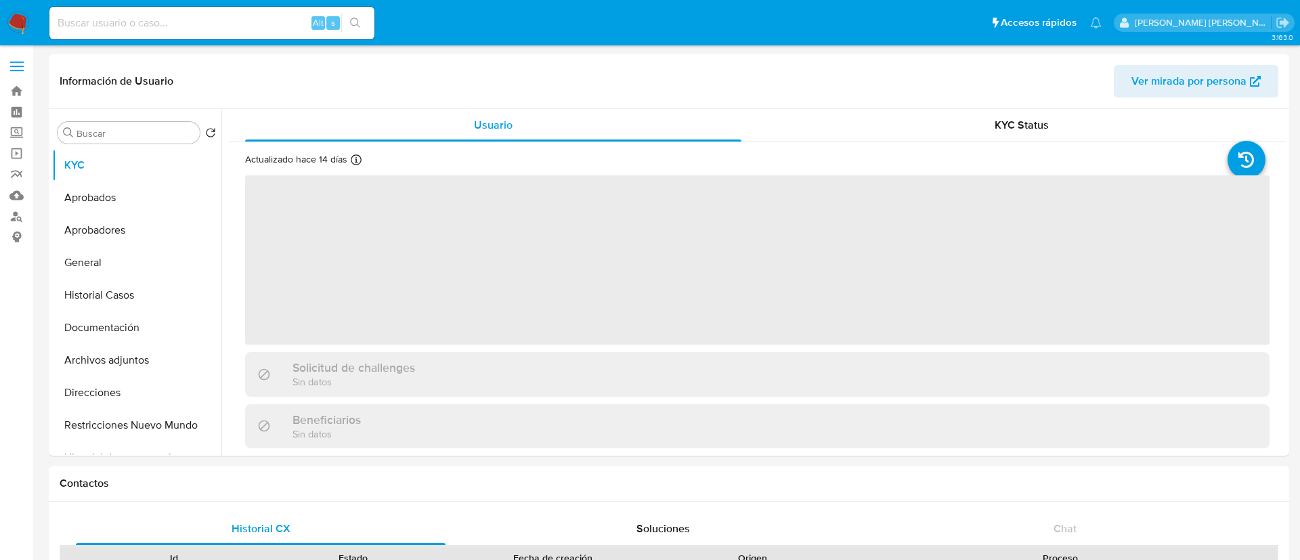
select select "10"
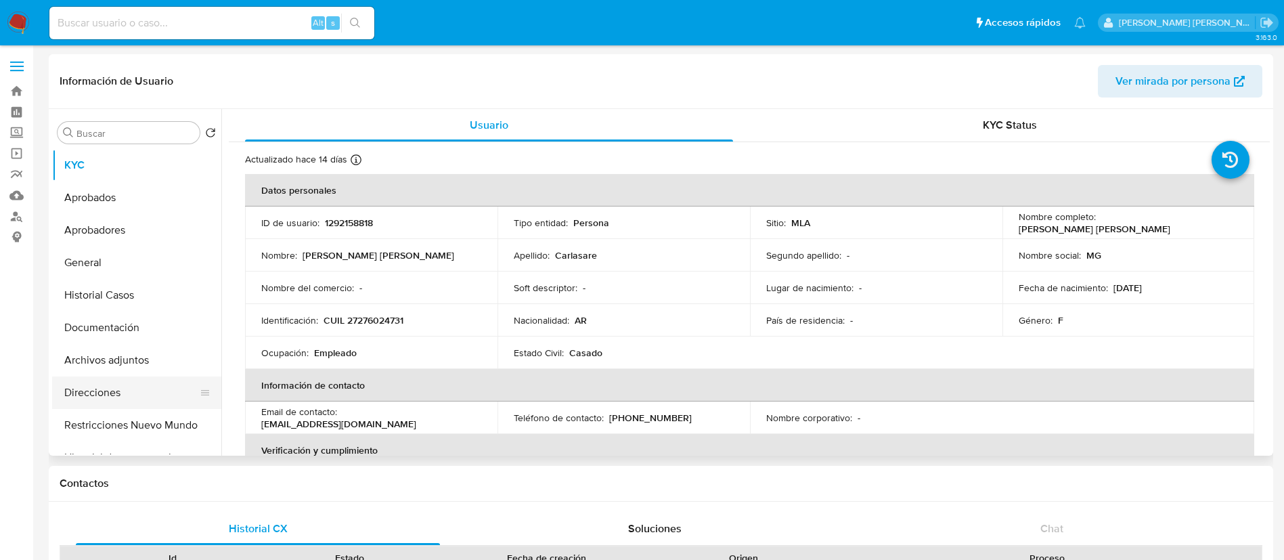
click at [108, 407] on button "Direcciones" at bounding box center [131, 392] width 158 height 32
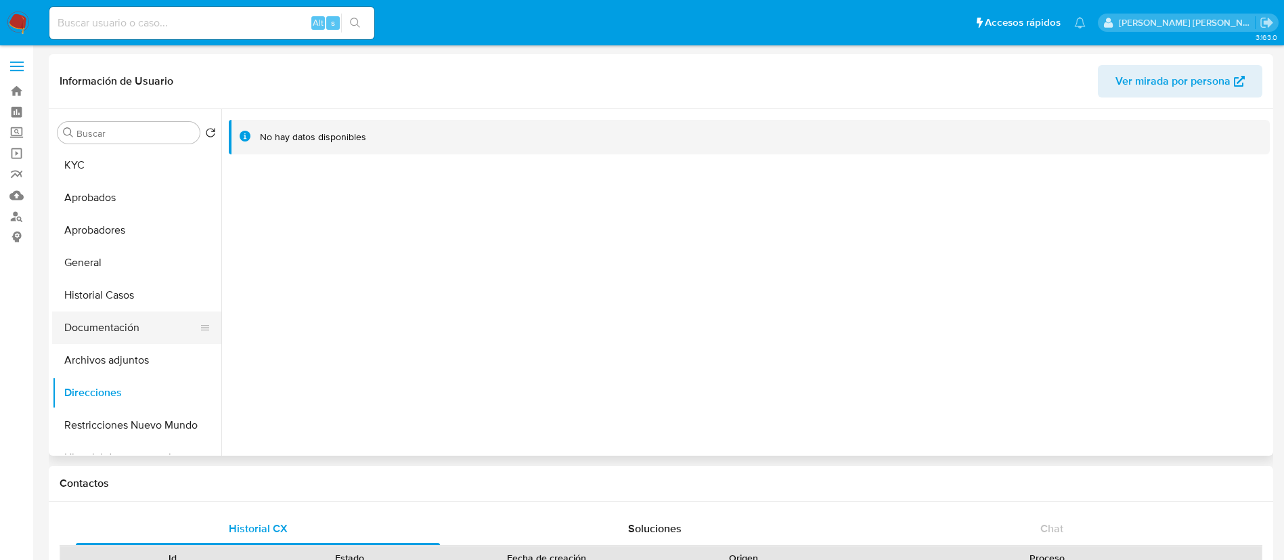
click at [143, 328] on button "Documentación" at bounding box center [131, 327] width 158 height 32
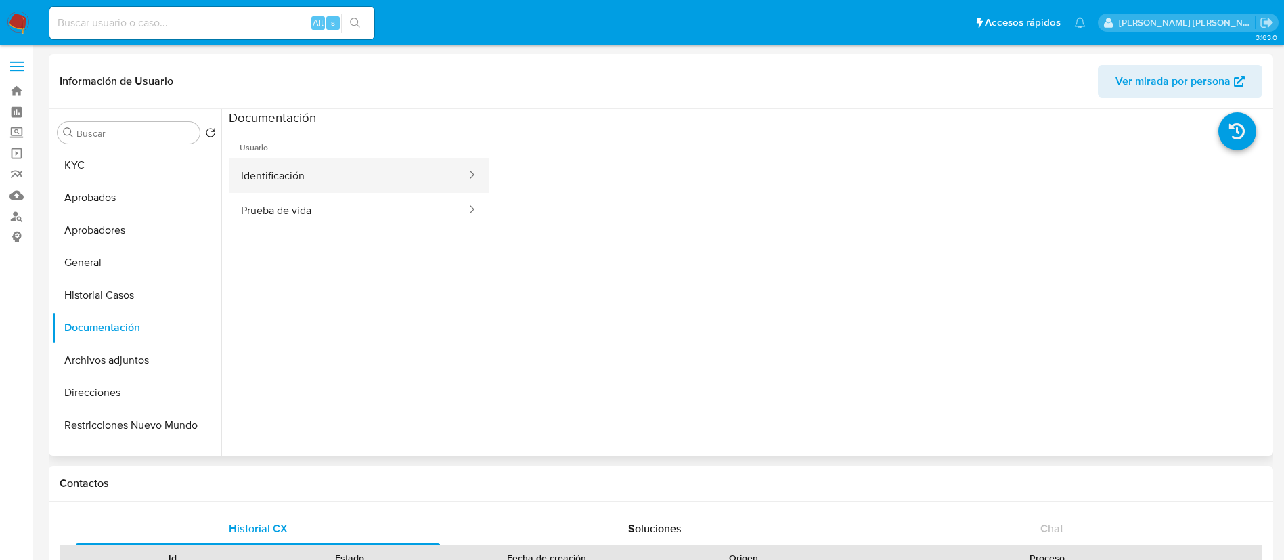
click at [326, 172] on button "Identificación" at bounding box center [348, 175] width 239 height 35
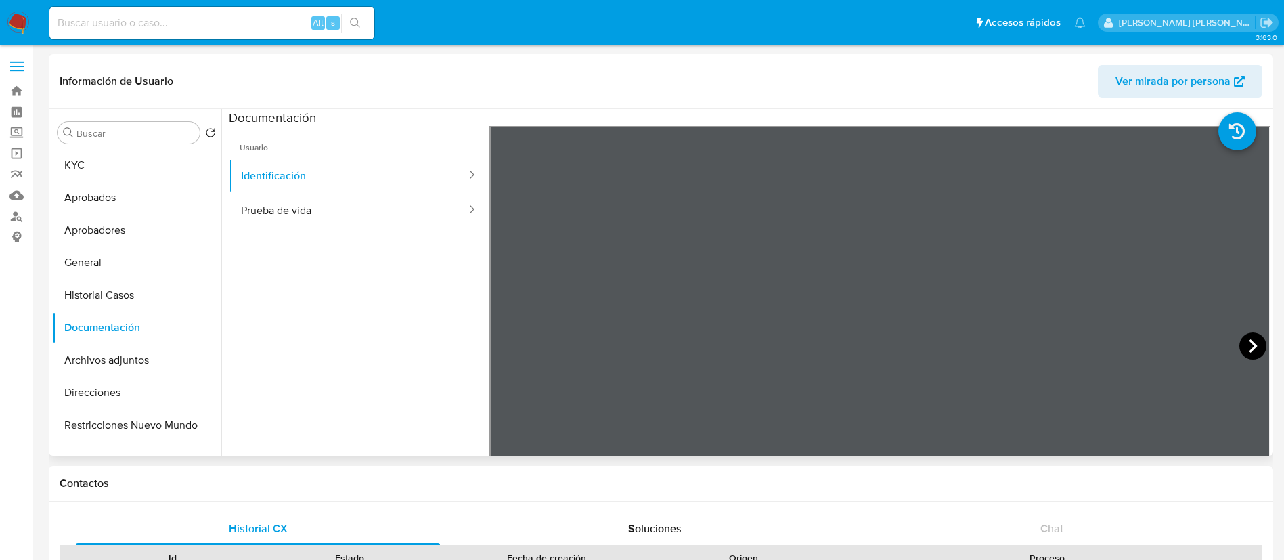
click at [1251, 336] on icon at bounding box center [1252, 345] width 27 height 27
